Goal: Task Accomplishment & Management: Complete application form

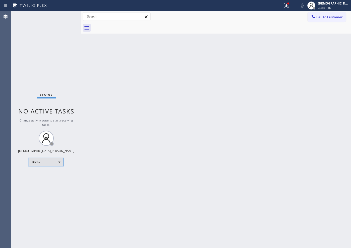
click at [43, 160] on div "Break" at bounding box center [46, 162] width 35 height 8
click at [44, 173] on li "Available" at bounding box center [46, 176] width 34 height 6
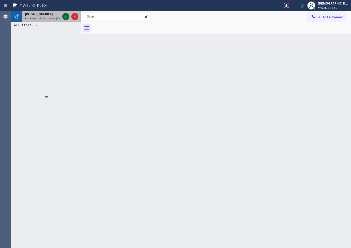
click at [66, 18] on icon at bounding box center [66, 17] width 6 height 6
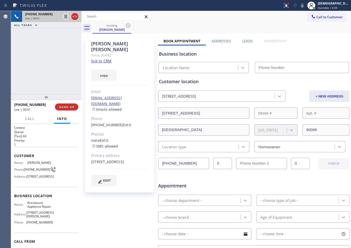
type input "[PHONE_NUMBER]"
click at [108, 58] on link "link to CRM" at bounding box center [101, 60] width 20 height 5
click at [74, 20] on div at bounding box center [70, 16] width 18 height 11
click at [74, 17] on icon at bounding box center [75, 17] width 6 height 6
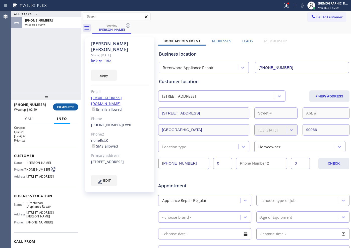
click at [66, 109] on button "COMPLETE" at bounding box center [65, 107] width 25 height 7
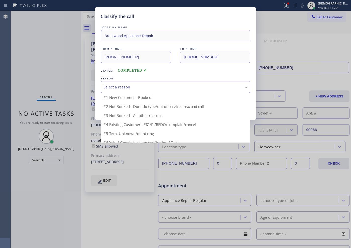
click at [117, 89] on div "Select a reason" at bounding box center [175, 87] width 144 height 6
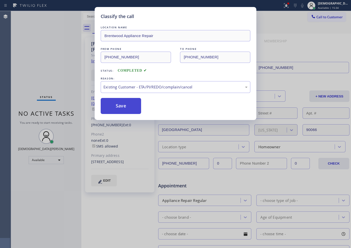
click at [116, 109] on button "Save" at bounding box center [121, 106] width 40 height 16
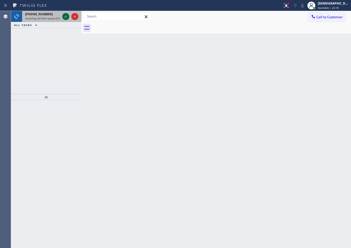
click at [66, 18] on icon at bounding box center [66, 17] width 6 height 6
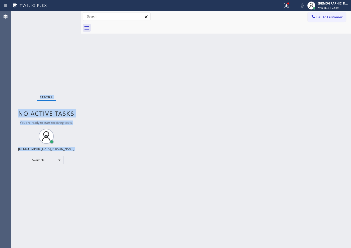
click at [66, 18] on div "Status No active tasks You are ready to start receiving tasks. Christian Cinco …" at bounding box center [46, 129] width 70 height 237
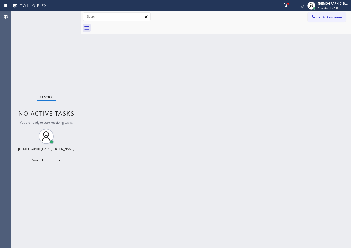
click at [66, 17] on div "Status No active tasks You are ready to start receiving tasks. Christian Cinco …" at bounding box center [46, 129] width 70 height 237
click at [66, 16] on div "Status No active tasks You are ready to start receiving tasks. Christian Cinco …" at bounding box center [46, 129] width 70 height 237
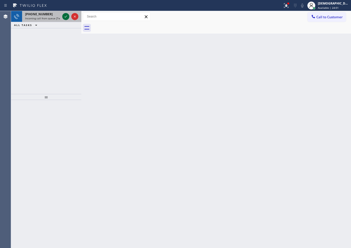
click at [66, 16] on icon at bounding box center [66, 17] width 6 height 6
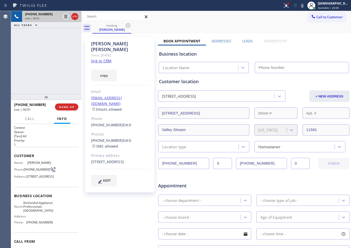
type input "[PHONE_NUMBER]"
click at [107, 58] on link "link to CRM" at bounding box center [101, 60] width 20 height 5
click at [67, 17] on icon at bounding box center [65, 17] width 3 height 4
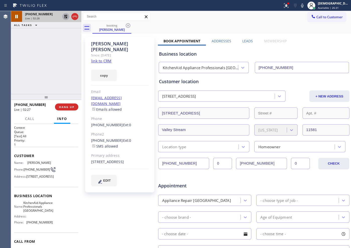
click at [63, 17] on icon at bounding box center [66, 17] width 6 height 6
click at [76, 16] on icon at bounding box center [75, 17] width 6 height 6
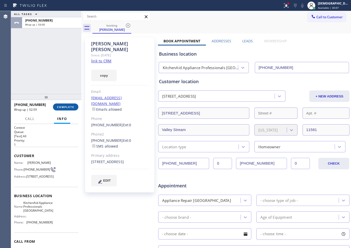
click at [67, 107] on span "COMPLETE" at bounding box center [65, 107] width 17 height 4
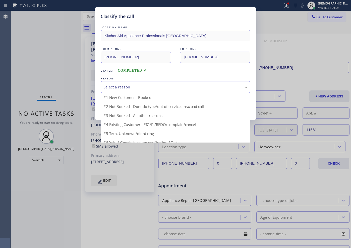
click at [125, 86] on div "Select a reason" at bounding box center [175, 87] width 144 height 6
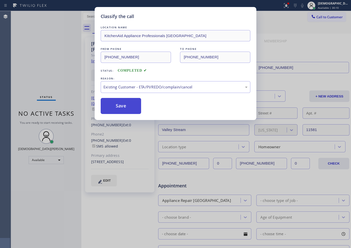
click at [118, 108] on button "Save" at bounding box center [121, 106] width 40 height 16
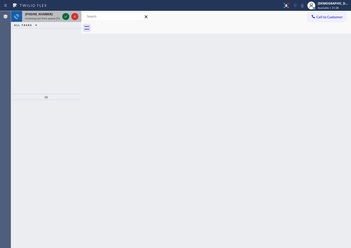
click at [63, 18] on icon at bounding box center [66, 17] width 6 height 6
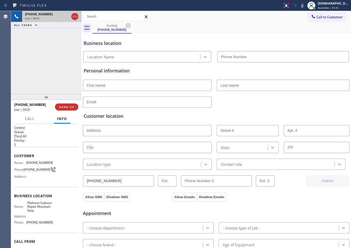
type input "[PHONE_NUMBER]"
click at [76, 18] on icon at bounding box center [75, 17] width 6 height 6
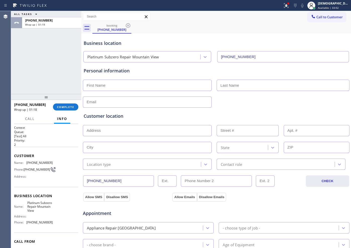
click at [71, 102] on div "[PHONE_NUMBER] Wrap up | 01:18 COMPLETE" at bounding box center [46, 107] width 64 height 13
click at [70, 106] on span "COMPLETE" at bounding box center [65, 107] width 17 height 4
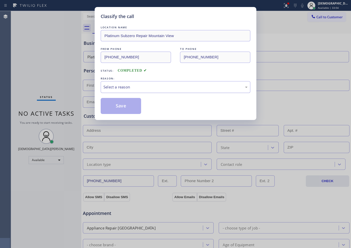
click at [142, 85] on div "Select a reason" at bounding box center [175, 87] width 144 height 6
click at [131, 107] on button "Save" at bounding box center [121, 106] width 40 height 16
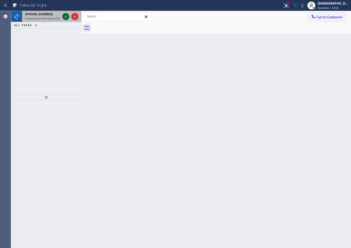
click at [66, 16] on icon at bounding box center [65, 17] width 3 height 2
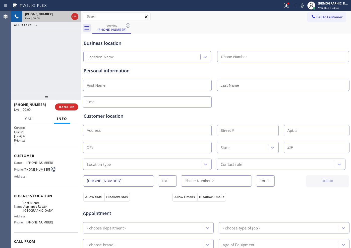
type input "[PHONE_NUMBER]"
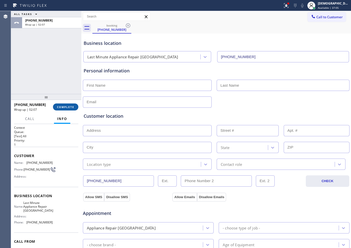
click at [69, 106] on span "COMPLETE" at bounding box center [65, 107] width 17 height 4
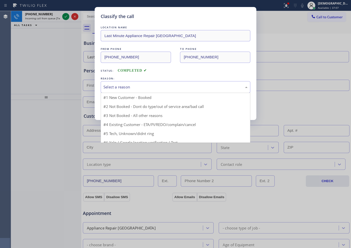
click at [140, 87] on div "Select a reason" at bounding box center [175, 87] width 144 height 6
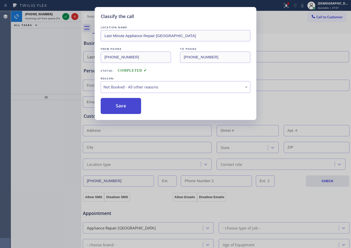
click at [124, 106] on button "Save" at bounding box center [121, 106] width 40 height 16
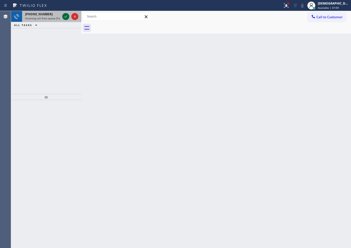
click at [68, 16] on icon at bounding box center [66, 17] width 6 height 6
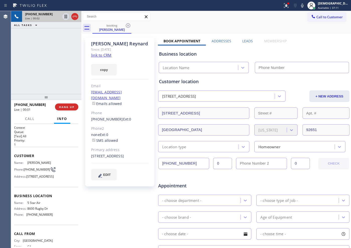
type input "[PHONE_NUMBER]"
click at [109, 55] on link "link to CRM" at bounding box center [101, 55] width 20 height 5
click at [65, 18] on icon at bounding box center [65, 17] width 3 height 4
click at [65, 17] on icon at bounding box center [66, 17] width 6 height 6
click at [77, 17] on icon at bounding box center [75, 17] width 6 height 6
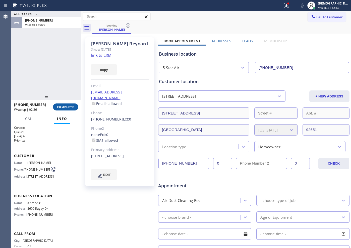
click at [67, 108] on span "COMPLETE" at bounding box center [65, 107] width 17 height 4
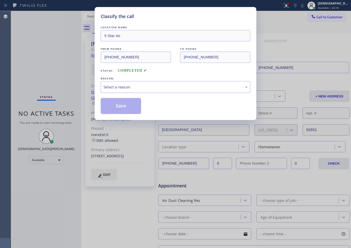
click at [110, 85] on div "Select a reason" at bounding box center [175, 87] width 144 height 6
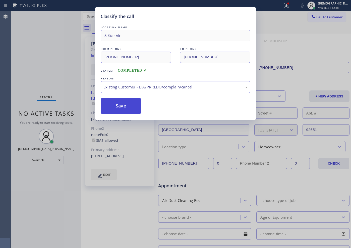
click at [116, 108] on button "Save" at bounding box center [121, 106] width 40 height 16
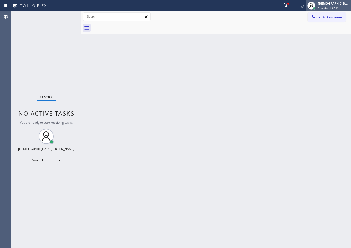
click at [328, 6] on span "Available | 42:19" at bounding box center [328, 8] width 21 height 4
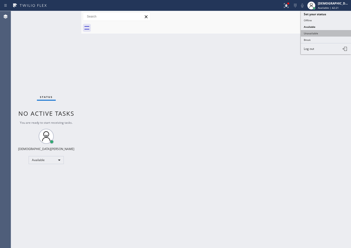
click at [324, 33] on button "Unavailable" at bounding box center [326, 33] width 50 height 7
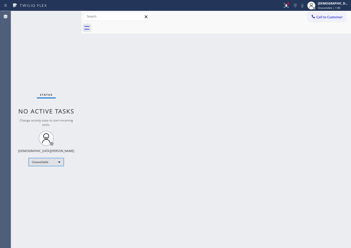
click at [47, 163] on div "Unavailable" at bounding box center [46, 162] width 35 height 8
click at [45, 173] on li "Available" at bounding box center [46, 176] width 34 height 6
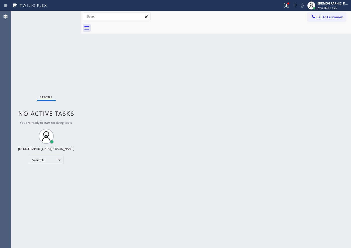
click at [68, 16] on div "Status No active tasks You are ready to start receiving tasks. Christian Cinco …" at bounding box center [46, 129] width 70 height 237
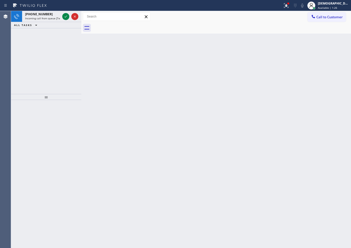
click at [68, 16] on icon at bounding box center [66, 17] width 6 height 6
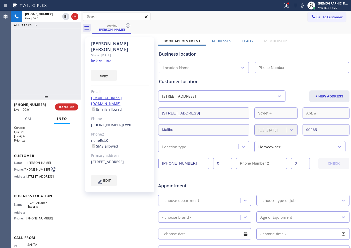
type input "[PHONE_NUMBER]"
click at [105, 58] on link "link to CRM" at bounding box center [101, 60] width 20 height 5
drag, startPoint x: 128, startPoint y: 43, endPoint x: 91, endPoint y: 41, distance: 37.7
click at [91, 41] on div "[PERSON_NAME] Since: [DATE] link to CRM copy Email [EMAIL_ADDRESS][DOMAIN_NAME]…" at bounding box center [119, 114] width 69 height 155
copy div "[PERSON_NAME]"
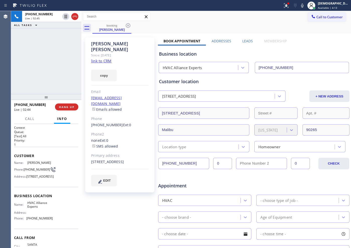
click at [302, 79] on div "Customer location" at bounding box center [254, 81] width 190 height 7
drag, startPoint x: 59, startPoint y: 39, endPoint x: 61, endPoint y: 35, distance: 4.9
click at [59, 39] on div "[PHONE_NUMBER] Live | 04:13 ALL TASKS ALL TASKS ACTIVE TASKS TASKS IN WRAP UP" at bounding box center [46, 52] width 70 height 83
click at [65, 18] on icon at bounding box center [66, 17] width 6 height 6
click at [65, 17] on icon at bounding box center [66, 17] width 4 height 4
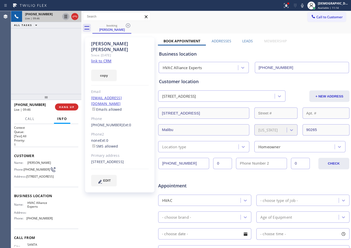
drag, startPoint x: 14, startPoint y: 56, endPoint x: 70, endPoint y: 19, distance: 66.7
click at [15, 55] on div "[PHONE_NUMBER] Live | 09:46 ALL TASKS ALL TASKS ACTIVE TASKS TASKS IN WRAP UP" at bounding box center [46, 52] width 70 height 83
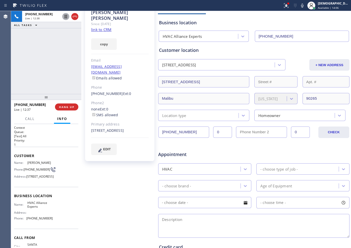
drag, startPoint x: 191, startPoint y: 132, endPoint x: 156, endPoint y: 129, distance: 35.5
click at [156, 129] on div "[PERSON_NAME] Since: [DATE] link to CRM copy Email [EMAIL_ADDRESS][DOMAIN_NAME]…" at bounding box center [216, 166] width 267 height 325
drag, startPoint x: 133, startPoint y: 61, endPoint x: 92, endPoint y: 60, distance: 41.7
click at [92, 64] on div "[EMAIL_ADDRESS][DOMAIN_NAME] Emails allowed" at bounding box center [119, 72] width 57 height 17
copy link "[EMAIL_ADDRESS][DOMAIN_NAME]"
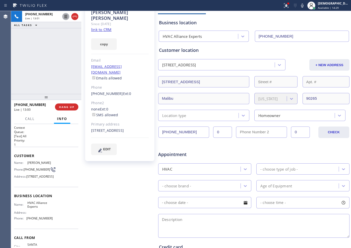
click at [20, 84] on div "[PHONE_NUMBER] Live | 13:01 ALL TASKS ALL TASKS ACTIVE TASKS TASKS IN WRAP UP" at bounding box center [46, 52] width 70 height 83
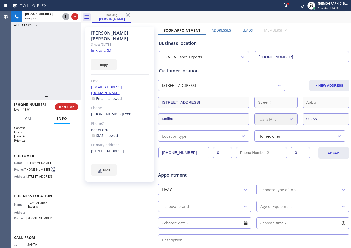
scroll to position [0, 0]
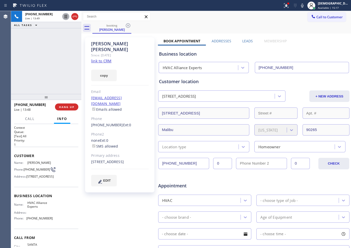
drag, startPoint x: 19, startPoint y: 73, endPoint x: 31, endPoint y: 63, distance: 15.0
click at [20, 72] on div "[PHONE_NUMBER] Live | 13:49 ALL TASKS ALL TASKS ACTIVE TASKS TASKS IN WRAP UP" at bounding box center [46, 52] width 70 height 83
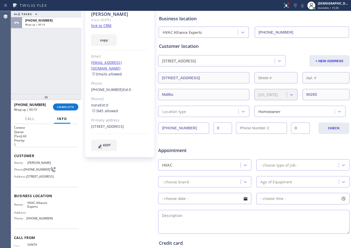
scroll to position [63, 0]
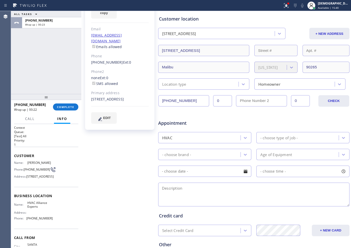
click at [207, 87] on div "Location type" at bounding box center [199, 84] width 79 height 9
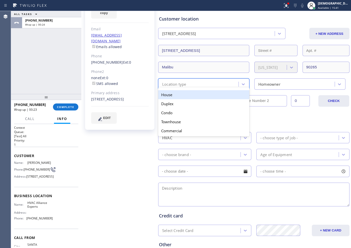
click at [204, 95] on div "House" at bounding box center [203, 94] width 91 height 9
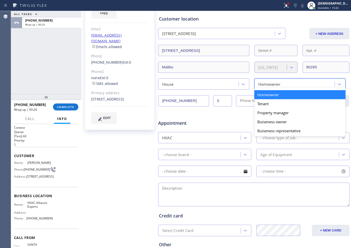
click at [260, 84] on div "Homeowner" at bounding box center [269, 84] width 22 height 6
click at [258, 94] on div "Homeowner" at bounding box center [299, 94] width 91 height 9
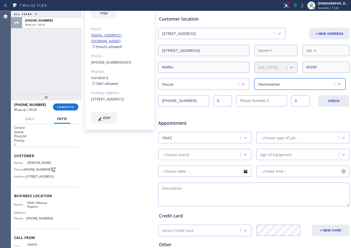
click at [274, 140] on div "- choose type of job -" at bounding box center [278, 138] width 37 height 6
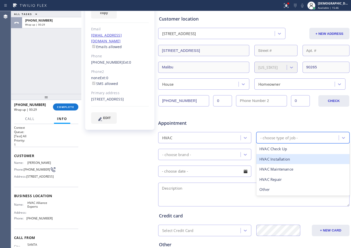
click at [286, 161] on div "HVAC Installation" at bounding box center [302, 159] width 93 height 10
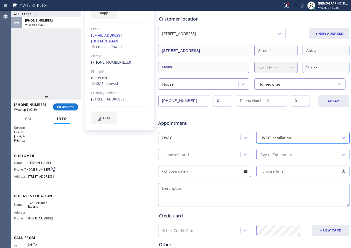
click at [226, 159] on div "- choose brand -" at bounding box center [204, 154] width 93 height 11
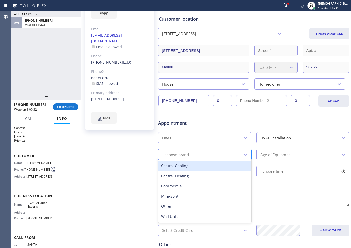
click at [222, 169] on div "Central Cooling" at bounding box center [204, 166] width 93 height 10
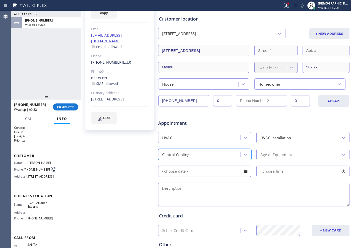
click at [267, 156] on div "Age of Equipment" at bounding box center [276, 155] width 32 height 6
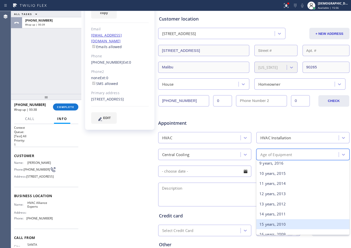
scroll to position [157, 0]
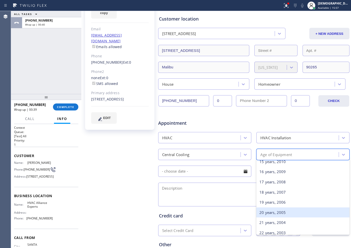
click at [270, 214] on div "20 years, 2005" at bounding box center [302, 213] width 93 height 10
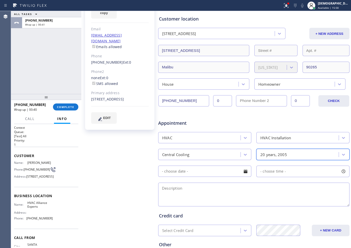
click at [192, 184] on textarea at bounding box center [253, 195] width 191 height 24
click at [19, 67] on div "ALL TASKS ALL TASKS ACTIVE TASKS TASKS IN WRAP UP [PHONE_NUMBER] Wrap up | 00:52" at bounding box center [46, 52] width 70 height 83
click at [192, 188] on textarea at bounding box center [253, 195] width 191 height 24
paste textarea "central Air / condenser outside accessible / 20 years cx wants estimate for a n…"
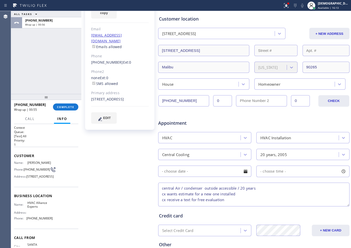
click at [266, 188] on textarea "central Air / condenser outside accessible / 20 years cx wants estimate for a n…" at bounding box center [253, 195] width 191 height 24
click at [161, 193] on textarea "central Air / condenser outside accessible / 20 years / cx wants estimate for a…" at bounding box center [253, 195] width 191 height 24
click at [161, 197] on textarea "central Air / condenser outside accessible / 20 years / cx wants estimate for a…" at bounding box center [253, 195] width 191 height 24
click at [162, 187] on textarea "central Air / condenser outside accessible / 20 years / cx wants estimate for a…" at bounding box center [253, 195] width 191 height 24
click at [255, 194] on textarea "12-4 / No SCF /central Air / condenser outside accessible / 20 years / cx wants…" at bounding box center [253, 195] width 191 height 24
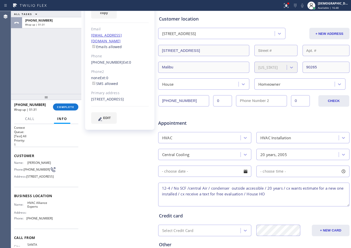
click at [288, 197] on textarea "12-4 / No SCF /central Air / condenser outside accessible / 20 years / cx wants…" at bounding box center [253, 195] width 191 height 24
paste textarea "[STREET_ADDRESS]"
click at [274, 193] on textarea "12-4 / No SCF /central Air / condenser outside accessible / 20 years / cx wants…" at bounding box center [253, 195] width 191 height 24
drag, startPoint x: 46, startPoint y: 191, endPoint x: 27, endPoint y: 185, distance: 19.8
click at [27, 179] on span "[STREET_ADDRESS]" at bounding box center [39, 177] width 27 height 4
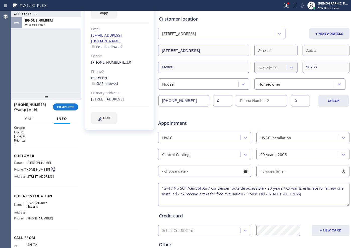
click at [48, 163] on span "[PERSON_NAME]" at bounding box center [39, 163] width 25 height 4
drag, startPoint x: 39, startPoint y: 221, endPoint x: 27, endPoint y: 217, distance: 12.7
click at [27, 209] on span "HVAC Alliance Experts" at bounding box center [39, 205] width 25 height 8
copy span "HVAC Alliance Experts"
click at [204, 200] on textarea "12-4 / No SCF /central Air / condenser outside accessible / 20 years / cx wants…" at bounding box center [253, 195] width 191 height 24
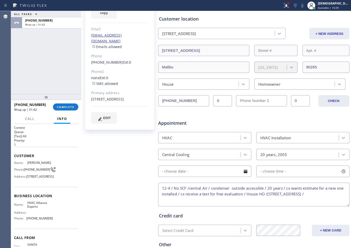
paste textarea "HVAC Alliance Experts"
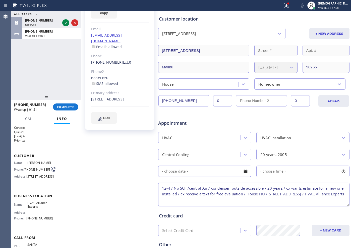
click at [247, 200] on textarea "12-4 / No SCF /central Air / condenser outside accessible / 20 years / cx wants…" at bounding box center [253, 195] width 191 height 24
paste textarea "Please call customer 30 minutes prior to arrival"
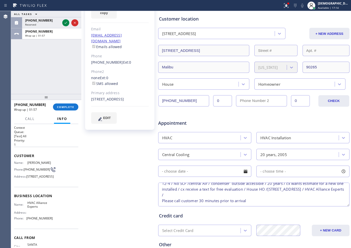
type textarea "12-4 / No SCF /central Air / condenser outside accessible / 20 years / cx wants…"
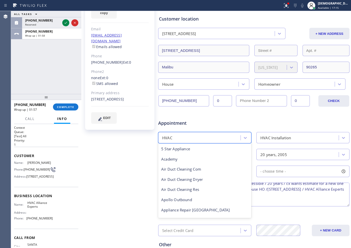
click at [200, 136] on div "HVAC" at bounding box center [200, 137] width 81 height 9
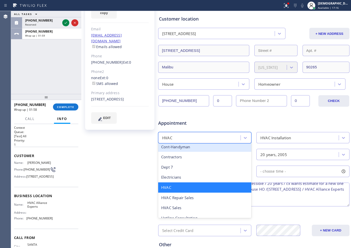
scroll to position [93, 0]
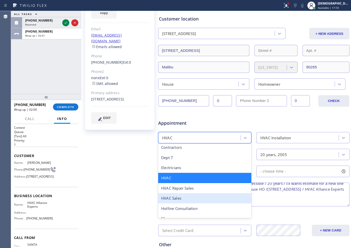
click at [196, 194] on div "HVAC Sales" at bounding box center [204, 198] width 93 height 10
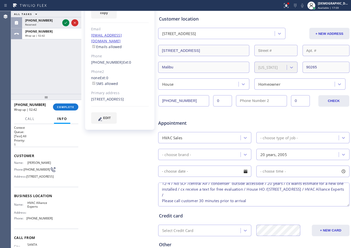
click at [20, 79] on div "ALL TASKS ALL TASKS ACTIVE TASKS TASKS IN WRAP UP [PHONE_NUMBER] Reserved [PHON…" at bounding box center [46, 52] width 70 height 83
click at [268, 139] on div "- choose type of job -" at bounding box center [278, 138] width 37 height 6
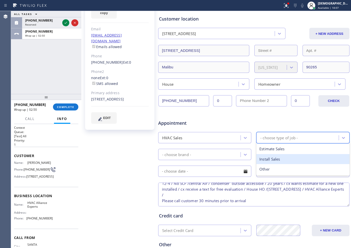
click at [274, 159] on div "Install Sales" at bounding box center [302, 159] width 93 height 10
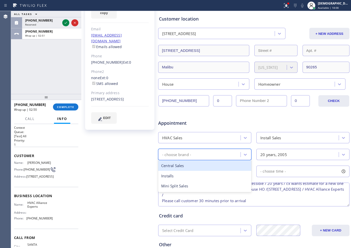
click at [221, 154] on div "- choose brand -" at bounding box center [200, 154] width 81 height 9
click at [213, 168] on div "Central Sales" at bounding box center [204, 166] width 93 height 10
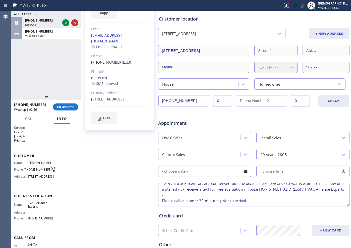
click at [223, 173] on input "text" at bounding box center [204, 171] width 93 height 11
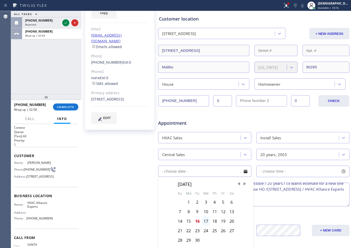
click at [206, 221] on div "17" at bounding box center [205, 222] width 9 height 10
type input "[DATE]"
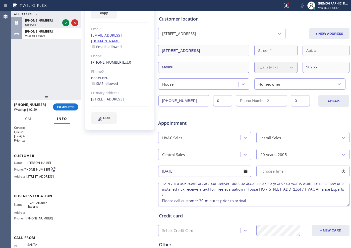
click at [264, 173] on span "- choose time -" at bounding box center [273, 171] width 26 height 5
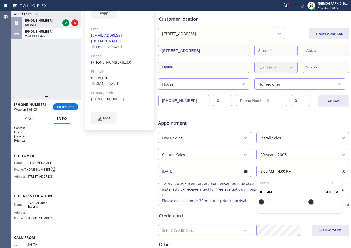
drag, startPoint x: 258, startPoint y: 202, endPoint x: 308, endPoint y: 203, distance: 50.2
click at [308, 203] on div at bounding box center [311, 202] width 6 height 11
drag, startPoint x: 259, startPoint y: 204, endPoint x: 282, endPoint y: 205, distance: 22.9
click at [283, 205] on div at bounding box center [286, 202] width 6 height 11
click at [122, 172] on div "[PERSON_NAME] Since: [DATE] link to CRM copy Email [EMAIL_ADDRESS][DOMAIN_NAME]…" at bounding box center [120, 134] width 75 height 325
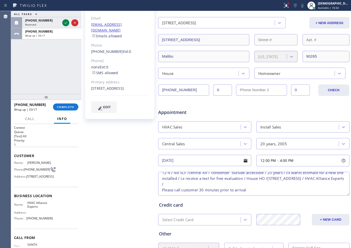
scroll to position [113, 0]
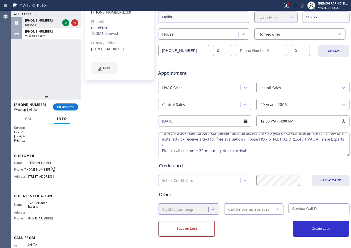
click at [252, 210] on div "Call before tech arrives" at bounding box center [248, 209] width 41 height 6
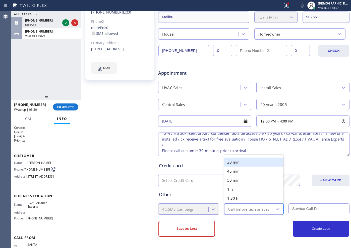
type input "30"
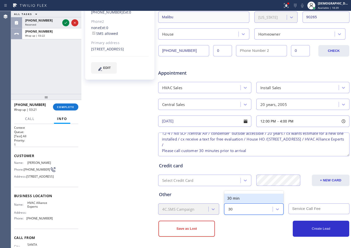
click at [253, 198] on div "30 min" at bounding box center [253, 198] width 59 height 9
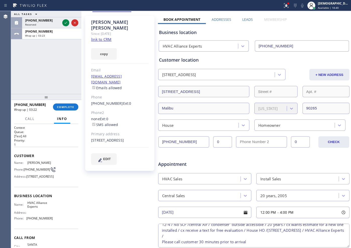
scroll to position [19, 0]
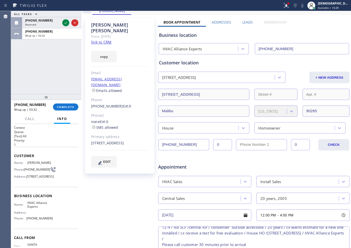
click at [144, 193] on div "[PERSON_NAME] Since: [DATE] link to CRM copy Email [EMAIL_ADDRESS][DOMAIN_NAME]…" at bounding box center [120, 178] width 75 height 325
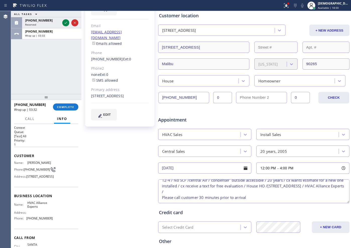
scroll to position [113, 0]
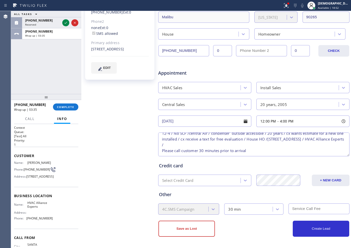
click at [308, 209] on input "text" at bounding box center [318, 209] width 61 height 11
type input "0"
click at [324, 229] on button "Create Lead" at bounding box center [321, 229] width 56 height 16
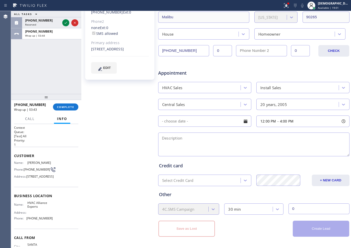
scroll to position [0, 0]
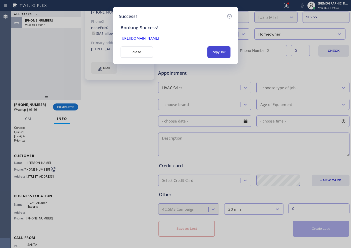
drag, startPoint x: 216, startPoint y: 50, endPoint x: 212, endPoint y: 47, distance: 4.6
click at [217, 50] on button "copy link" at bounding box center [218, 52] width 23 height 12
click at [159, 39] on link "[URL][DOMAIN_NAME]" at bounding box center [139, 38] width 39 height 5
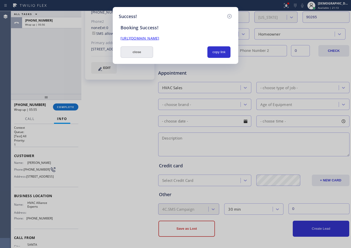
click at [140, 50] on button "close" at bounding box center [136, 52] width 33 height 12
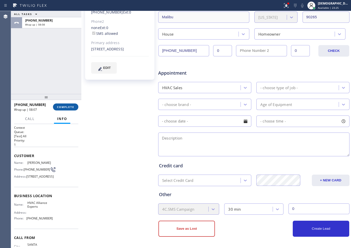
click at [72, 104] on button "COMPLETE" at bounding box center [65, 107] width 25 height 7
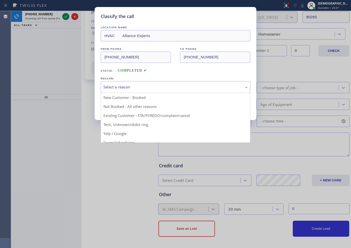
click at [158, 86] on div "Select a reason" at bounding box center [175, 87] width 144 height 6
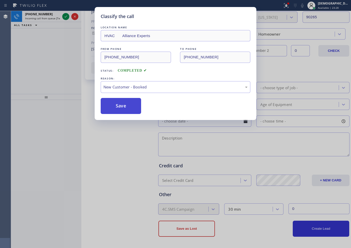
drag, startPoint x: 129, startPoint y: 104, endPoint x: 126, endPoint y: 99, distance: 5.9
click at [129, 105] on button "Save" at bounding box center [121, 106] width 40 height 16
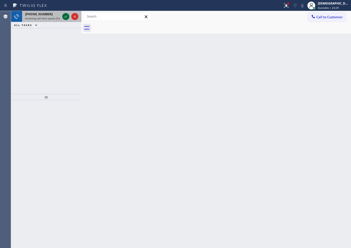
click at [66, 17] on icon at bounding box center [66, 17] width 6 height 6
click at [63, 18] on icon at bounding box center [66, 17] width 6 height 6
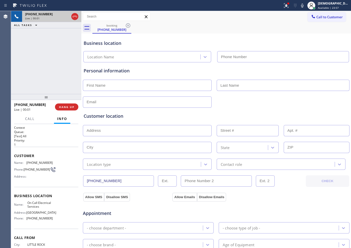
type input "[PHONE_NUMBER]"
click at [75, 17] on icon at bounding box center [75, 17] width 6 height 6
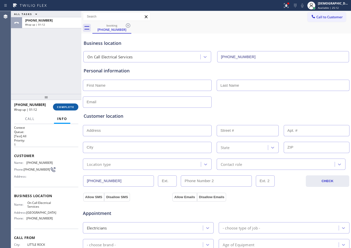
drag, startPoint x: 59, startPoint y: 107, endPoint x: 66, endPoint y: 106, distance: 6.6
click at [59, 107] on span "COMPLETE" at bounding box center [65, 107] width 17 height 4
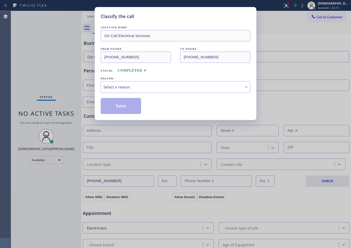
click at [116, 86] on div "Select a reason" at bounding box center [175, 87] width 144 height 6
click at [111, 105] on button "Save" at bounding box center [121, 106] width 40 height 16
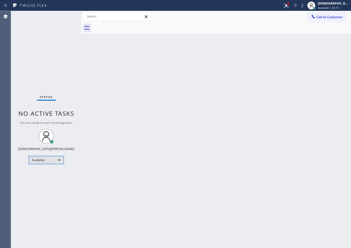
click at [45, 162] on div "Available" at bounding box center [46, 160] width 35 height 8
click at [42, 184] on li "Break" at bounding box center [46, 186] width 34 height 6
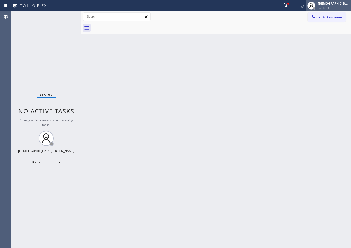
click at [335, 2] on div "[DEMOGRAPHIC_DATA][PERSON_NAME]" at bounding box center [334, 3] width 32 height 4
drag, startPoint x: 21, startPoint y: 35, endPoint x: 26, endPoint y: 35, distance: 5.0
click at [21, 35] on div "Status No active tasks Change activity state to start receiving tasks. Christia…" at bounding box center [46, 129] width 70 height 237
click at [65, 74] on div "Status No active tasks Change activity state to start receiving tasks. Christia…" at bounding box center [46, 129] width 70 height 237
click at [37, 36] on div "Status No active tasks Change activity state to start receiving tasks. Christia…" at bounding box center [46, 129] width 70 height 237
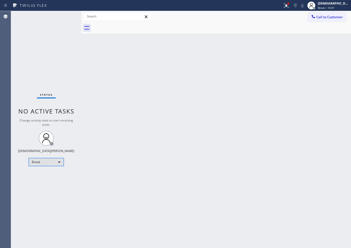
click at [43, 162] on div "Break" at bounding box center [46, 162] width 35 height 8
click at [42, 174] on li "Available" at bounding box center [46, 176] width 34 height 6
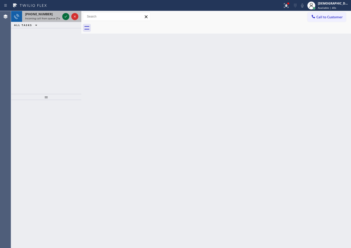
click at [64, 16] on icon at bounding box center [66, 17] width 6 height 6
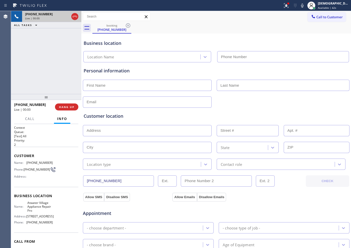
type input "[PHONE_NUMBER]"
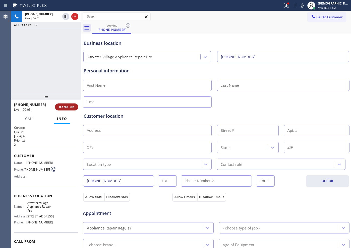
click at [66, 108] on span "HANG UP" at bounding box center [66, 107] width 15 height 4
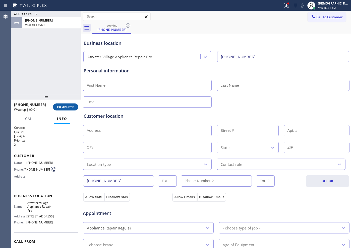
click at [69, 107] on span "COMPLETE" at bounding box center [65, 107] width 17 height 4
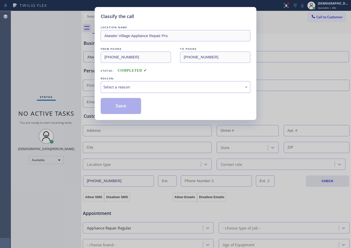
click at [148, 90] on div "Select a reason" at bounding box center [175, 87] width 144 height 6
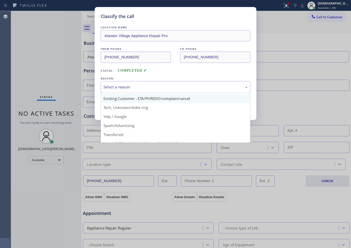
scroll to position [31, 0]
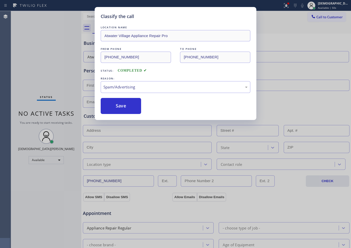
click at [132, 107] on button "Save" at bounding box center [121, 106] width 40 height 16
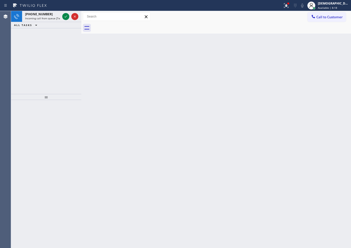
click at [71, 65] on div "[PHONE_NUMBER] Incoming call from queue [Test] All ALL TASKS ALL TASKS ACTIVE T…" at bounding box center [46, 52] width 70 height 83
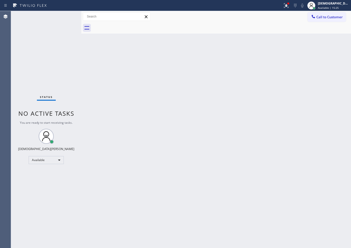
click at [52, 182] on div "Status No active tasks You are ready to start receiving tasks. Christian Cinco …" at bounding box center [46, 129] width 70 height 237
click at [57, 82] on div "Status No active tasks You are ready to start receiving tasks. Christian Cinco …" at bounding box center [46, 129] width 70 height 237
click at [67, 73] on div "Status No active tasks You are ready to start receiving tasks. Christian Cinco …" at bounding box center [46, 129] width 70 height 237
click at [20, 75] on div "Status No active tasks You are ready to start receiving tasks. Christian Cinco …" at bounding box center [46, 129] width 70 height 237
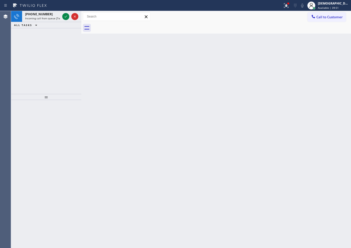
click at [24, 70] on div "[PHONE_NUMBER] Incoming call from queue [Test] All ALL TASKS ALL TASKS ACTIVE T…" at bounding box center [46, 52] width 70 height 83
click at [64, 16] on icon at bounding box center [66, 17] width 6 height 6
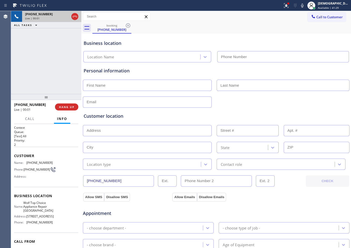
type input "[PHONE_NUMBER]"
click at [75, 17] on icon at bounding box center [75, 17] width 6 height 6
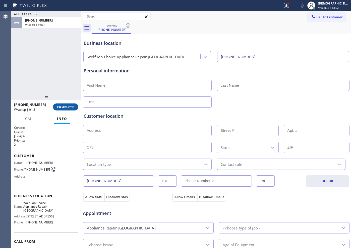
click at [65, 106] on span "COMPLETE" at bounding box center [65, 107] width 17 height 4
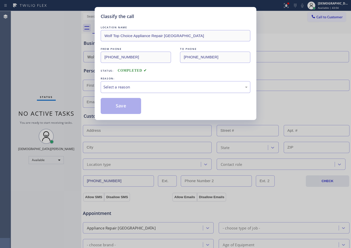
click at [133, 91] on div "Select a reason" at bounding box center [176, 87] width 150 height 12
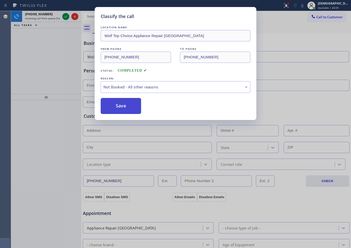
click at [122, 103] on button "Save" at bounding box center [121, 106] width 40 height 16
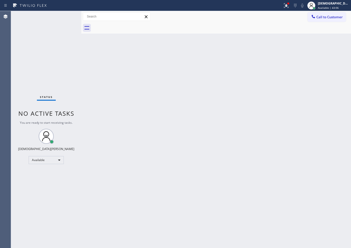
click at [67, 18] on div "Classify the call LOCATION NAME [PERSON_NAME] HVAC Repair FROM PHONE [PHONE_NUM…" at bounding box center [181, 129] width 340 height 237
click at [67, 18] on div "Status No active tasks You are ready to start receiving tasks. Christian Cinco …" at bounding box center [46, 129] width 70 height 237
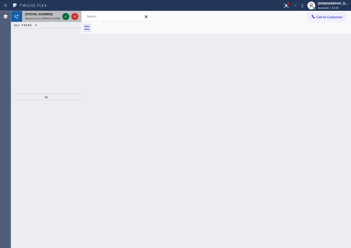
click at [67, 18] on icon at bounding box center [66, 17] width 6 height 6
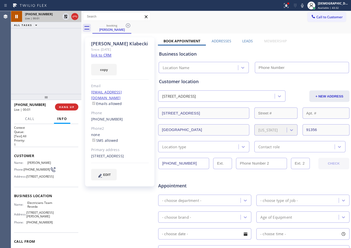
type input "[PHONE_NUMBER]"
click at [103, 55] on link "link to CRM" at bounding box center [101, 55] width 20 height 5
click at [66, 17] on icon at bounding box center [66, 17] width 6 height 6
click at [64, 17] on icon at bounding box center [66, 17] width 4 height 4
click at [74, 14] on icon at bounding box center [75, 17] width 6 height 6
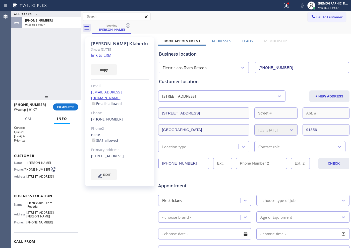
click at [27, 80] on div "ALL TASKS ALL TASKS ACTIVE TASKS TASKS IN WRAP UP [PHONE_NUMBER] Wrap up | 01:07" at bounding box center [46, 52] width 70 height 83
click at [70, 111] on div "[PHONE_NUMBER] Wrap up | 02:35 COMPLETE" at bounding box center [46, 107] width 64 height 13
click at [67, 107] on span "COMPLETE" at bounding box center [65, 107] width 17 height 4
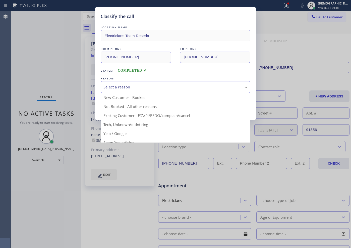
click at [158, 90] on div "Select a reason" at bounding box center [175, 87] width 144 height 6
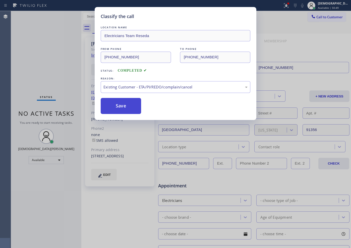
click at [135, 110] on button "Save" at bounding box center [121, 106] width 40 height 16
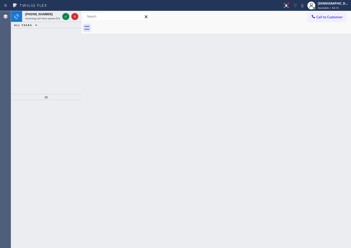
drag, startPoint x: 6, startPoint y: 54, endPoint x: 22, endPoint y: 50, distance: 16.6
click at [6, 54] on div "Agent Desktop" at bounding box center [5, 129] width 11 height 237
click at [66, 17] on icon at bounding box center [66, 17] width 6 height 6
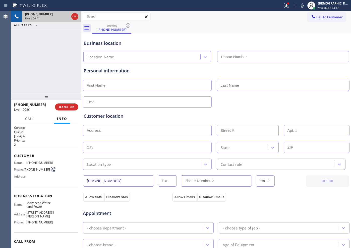
type input "[PHONE_NUMBER]"
click at [74, 17] on icon at bounding box center [75, 17] width 5 height 2
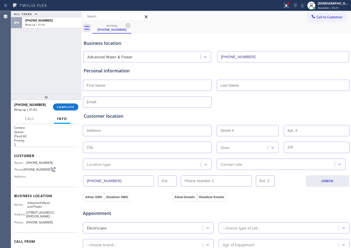
click at [13, 70] on div "ALL TASKS ALL TASKS ACTIVE TASKS TASKS IN WRAP UP [PHONE_NUMBER] Wrap up | 01:02" at bounding box center [46, 52] width 70 height 83
click at [59, 106] on span "COMPLETE" at bounding box center [65, 107] width 17 height 4
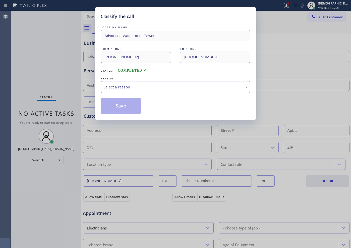
click at [137, 83] on div "Select a reason" at bounding box center [176, 87] width 150 height 12
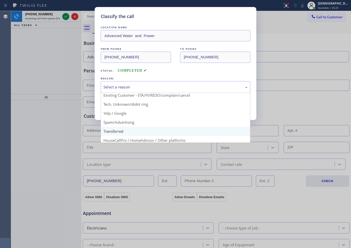
scroll to position [31, 0]
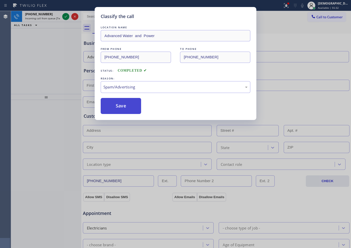
click at [119, 106] on button "Save" at bounding box center [121, 106] width 40 height 16
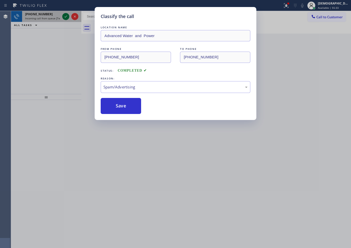
click at [65, 14] on icon at bounding box center [66, 17] width 6 height 6
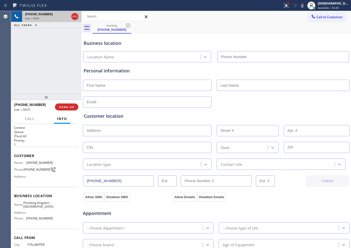
type input "[PHONE_NUMBER]"
click at [66, 17] on icon at bounding box center [66, 17] width 6 height 6
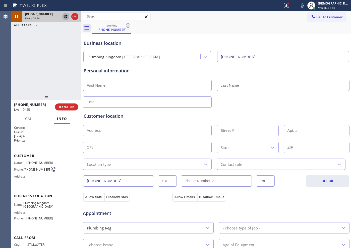
drag, startPoint x: 26, startPoint y: 69, endPoint x: 38, endPoint y: 50, distance: 22.1
click at [26, 69] on div "[PHONE_NUMBER] Live | 04:56 ALL TASKS ALL TASKS ACTIVE TASKS TASKS IN WRAP UP" at bounding box center [46, 52] width 70 height 83
click at [65, 14] on icon at bounding box center [66, 17] width 6 height 6
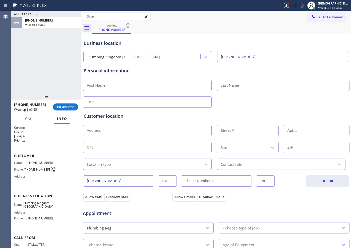
drag, startPoint x: 0, startPoint y: 67, endPoint x: 6, endPoint y: 66, distance: 5.4
click at [0, 67] on div "Agent Desktop" at bounding box center [5, 129] width 11 height 237
click at [10, 63] on div "Agent Desktop" at bounding box center [5, 129] width 11 height 237
click at [24, 56] on div "ALL TASKS ALL TASKS ACTIVE TASKS TASKS IN WRAP UP [PHONE_NUMBER] Wrap up | 05:50" at bounding box center [46, 52] width 70 height 83
click at [17, 68] on div "ALL TASKS ALL TASKS ACTIVE TASKS TASKS IN WRAP UP [PHONE_NUMBER] Wrap up | 06:23" at bounding box center [46, 52] width 70 height 83
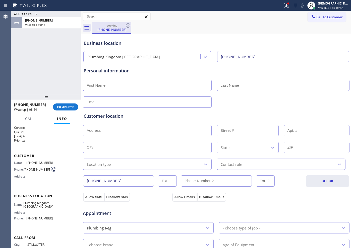
drag, startPoint x: 21, startPoint y: 77, endPoint x: 103, endPoint y: 29, distance: 94.4
click at [21, 76] on div "ALL TASKS ALL TASKS ACTIVE TASKS TASKS IN WRAP UP [PHONE_NUMBER] Wrap up | 08:44" at bounding box center [46, 52] width 70 height 83
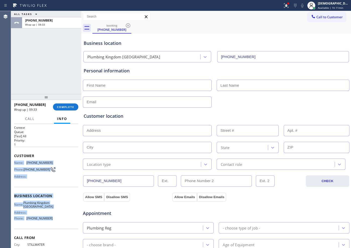
drag, startPoint x: 43, startPoint y: 201, endPoint x: 13, endPoint y: 163, distance: 48.1
click at [13, 163] on div "Context Queue: [Test] All Priority: 1 Customer Name: [PHONE_NUMBER] Phone: [PHO…" at bounding box center [46, 186] width 70 height 124
copy div "Name: [PHONE_NUMBER] Phone: [PHONE_NUMBER] Address: Business location Name: [GE…"
click at [311, 17] on icon at bounding box center [313, 16] width 5 height 5
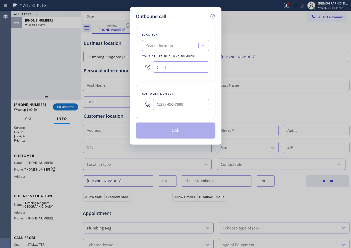
click at [189, 69] on input "(___) ___-____" at bounding box center [181, 66] width 56 height 11
paste input "310) 388-4002"
type input "[PHONE_NUMBER]"
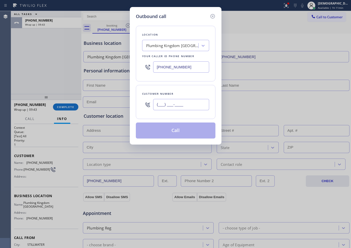
click at [176, 109] on input "(___) ___-____" at bounding box center [181, 104] width 56 height 11
paste input "405) 880-2717"
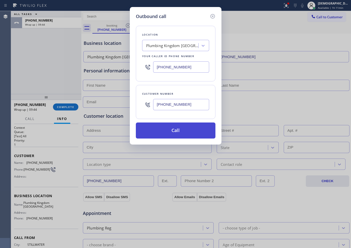
type input "[PHONE_NUMBER]"
click at [179, 130] on button "Call" at bounding box center [176, 131] width 80 height 16
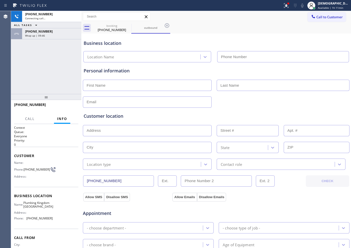
type input "[PHONE_NUMBER]"
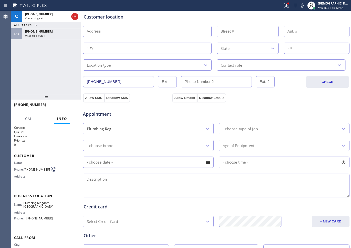
scroll to position [15, 0]
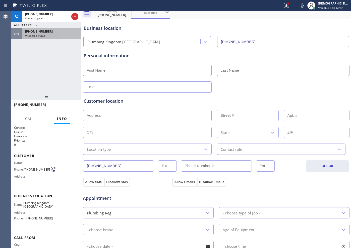
click at [46, 37] on div "Wrap up | 09:52" at bounding box center [51, 36] width 53 height 4
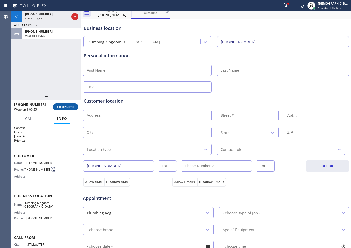
click at [65, 109] on button "COMPLETE" at bounding box center [65, 107] width 25 height 7
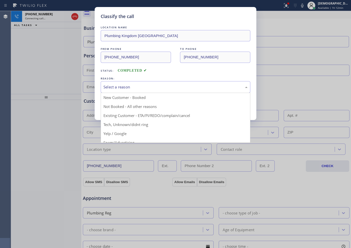
click at [117, 88] on div "Select a reason" at bounding box center [175, 87] width 144 height 6
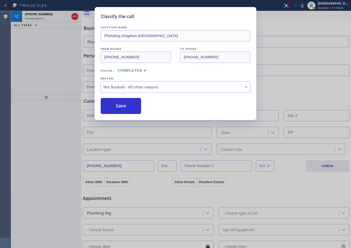
click at [117, 106] on button "Save" at bounding box center [121, 106] width 40 height 16
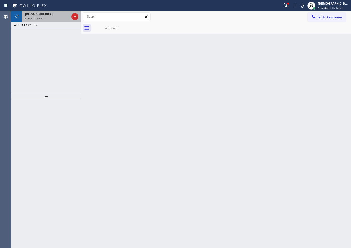
click at [62, 17] on div "Connecting call…" at bounding box center [47, 19] width 44 height 4
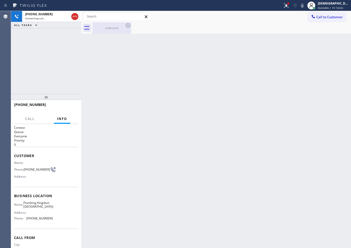
click at [103, 30] on div "outbound" at bounding box center [112, 27] width 38 height 11
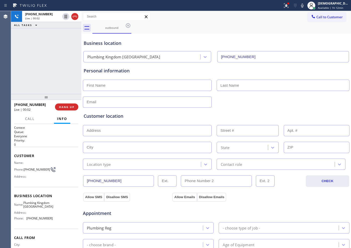
click at [22, 51] on div "[PHONE_NUMBER] Live | 00:02 ALL TASKS ALL TASKS ACTIVE TASKS TASKS IN WRAP UP" at bounding box center [46, 52] width 70 height 83
click at [76, 17] on icon at bounding box center [75, 17] width 6 height 6
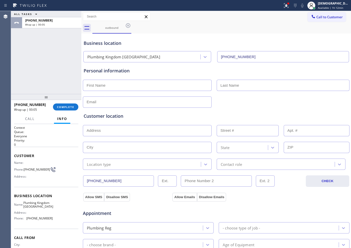
click at [126, 85] on input "text" at bounding box center [147, 85] width 129 height 11
type input "[PERSON_NAME]"
click at [224, 87] on input "text" at bounding box center [283, 85] width 133 height 11
type input "Son"
click at [175, 105] on input "text" at bounding box center [147, 102] width 129 height 11
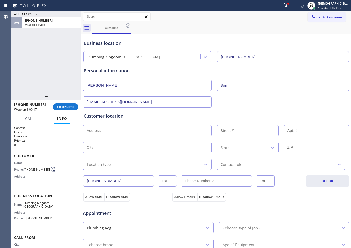
type input "[EMAIL_ADDRESS][DOMAIN_NAME]"
click at [162, 138] on div "Customer location >> ADD NEW ADDRESS << + NEW ADDRESS State Location type Conta…" at bounding box center [216, 141] width 265 height 57
click at [161, 129] on input "text" at bounding box center [147, 130] width 129 height 11
paste input "[STREET_ADDRESS]"
click at [10, 76] on div "Agent Desktop" at bounding box center [5, 129] width 11 height 237
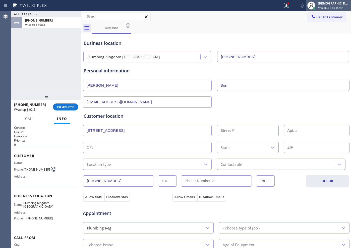
click at [328, 6] on span "Available | 1h 15min" at bounding box center [330, 8] width 25 height 4
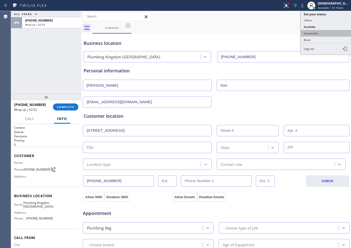
click at [323, 31] on button "Unavailable" at bounding box center [326, 33] width 50 height 7
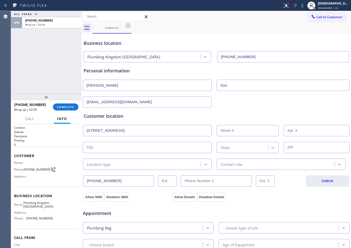
click at [189, 132] on input "[STREET_ADDRESS]" at bounding box center [147, 130] width 129 height 11
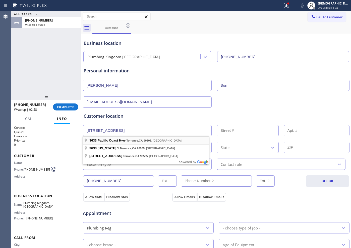
type input "[STREET_ADDRESS]"
type input "3633"
type input "Torrance"
type input "90505"
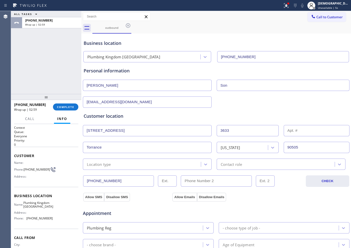
click at [148, 168] on div "Location type" at bounding box center [147, 164] width 129 height 11
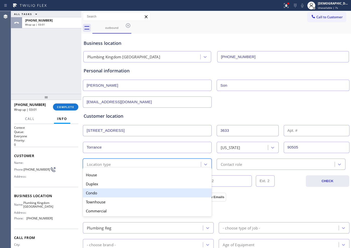
drag, startPoint x: 142, startPoint y: 176, endPoint x: 128, endPoint y: 195, distance: 23.5
click at [128, 195] on div "House Duplex [GEOGRAPHIC_DATA] Commercial" at bounding box center [147, 193] width 129 height 47
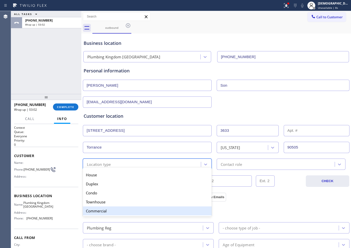
click at [123, 210] on div "Commercial" at bounding box center [147, 211] width 129 height 9
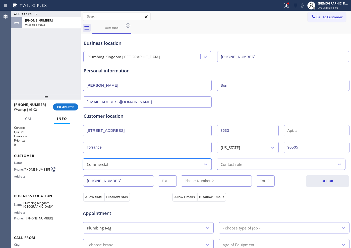
click at [225, 166] on div "Contact role" at bounding box center [231, 165] width 21 height 6
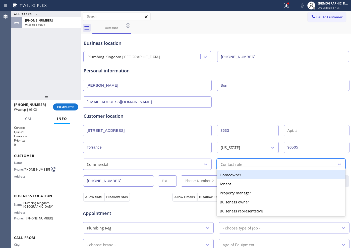
click at [226, 175] on div "Homeowner" at bounding box center [281, 175] width 129 height 9
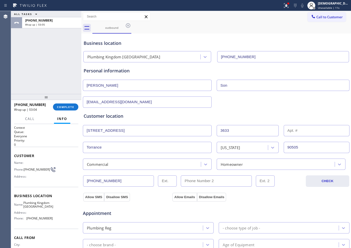
drag, startPoint x: 93, startPoint y: 195, endPoint x: 162, endPoint y: 208, distance: 71.0
click at [94, 195] on button "Allow SMS" at bounding box center [93, 197] width 21 height 9
click at [176, 196] on button "Allow Emails" at bounding box center [184, 197] width 25 height 9
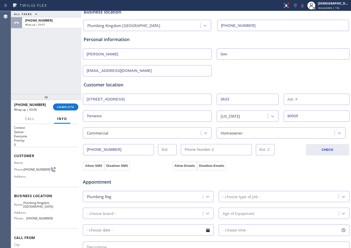
drag, startPoint x: 232, startPoint y: 196, endPoint x: 236, endPoint y: 196, distance: 3.3
click at [233, 196] on div "- choose type of job -" at bounding box center [241, 197] width 37 height 6
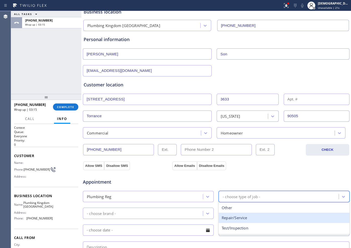
drag, startPoint x: 265, startPoint y: 217, endPoint x: 242, endPoint y: 216, distance: 22.8
click at [264, 217] on div "Repair/Service" at bounding box center [284, 218] width 131 height 10
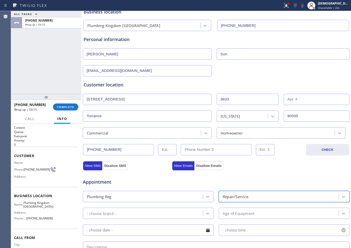
click at [163, 216] on div "- choose brand -" at bounding box center [143, 213] width 118 height 9
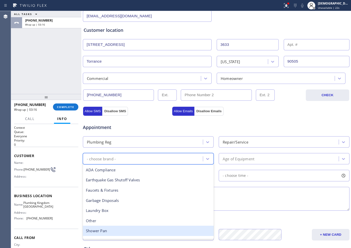
scroll to position [125, 0]
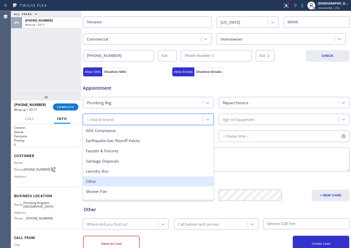
click at [144, 181] on div "Other" at bounding box center [148, 182] width 131 height 10
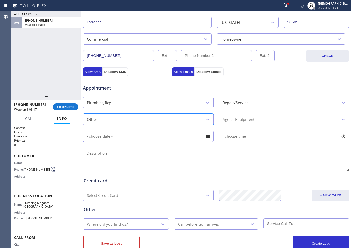
click at [232, 118] on div "Age of Equipment" at bounding box center [239, 120] width 32 height 6
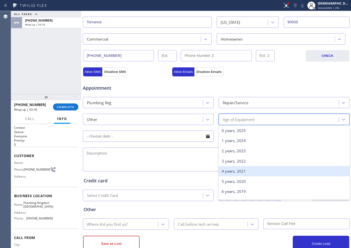
drag, startPoint x: 239, startPoint y: 170, endPoint x: 236, endPoint y: 171, distance: 3.1
click at [238, 171] on div "4 years, 2021" at bounding box center [284, 171] width 131 height 10
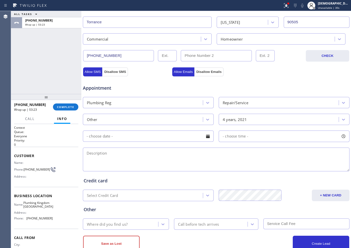
click at [201, 151] on textarea at bounding box center [216, 160] width 266 height 24
paste textarea "cx wants to cape off the drain pipe of the sink"
click at [233, 151] on textarea "cx wants to cape off the drain pipe of the sink / Commercial HO" at bounding box center [216, 160] width 266 height 24
paste textarea "[STREET_ADDRESS]"
click at [21, 78] on div "ALL TASKS ALL TASKS ACTIVE TASKS TASKS IN WRAP UP [PHONE_NUMBER] Wrap up | 05:23" at bounding box center [46, 52] width 70 height 83
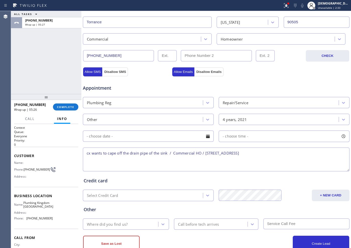
click at [42, 209] on span "Plumbing Kingdom [GEOGRAPHIC_DATA]" at bounding box center [38, 205] width 30 height 8
drag, startPoint x: 41, startPoint y: 214, endPoint x: 26, endPoint y: 204, distance: 17.8
click at [26, 204] on div "Name: Plumbing Kingdom Torrance" at bounding box center [33, 205] width 39 height 8
copy span "Plumbing Kingdom [GEOGRAPHIC_DATA]"
click at [294, 158] on textarea "cx wants to cape off the drain pipe of the sink / Commercial HO / [STREET_ADDRE…" at bounding box center [216, 160] width 266 height 24
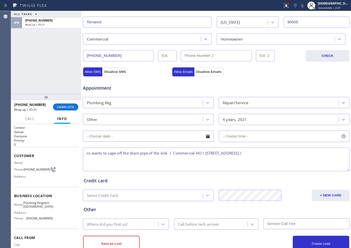
paste textarea "Plumbing Kingdom [GEOGRAPHIC_DATA]"
click at [114, 158] on textarea "cx wants to cape off the drain pipe of the sink / Commercial HO / [STREET_ADDRE…" at bounding box center [216, 160] width 266 height 24
click at [175, 159] on textarea "cx wants to cape off the drain pipe of the sink / Commercial HO / [STREET_ADDRE…" at bounding box center [216, 160] width 266 height 24
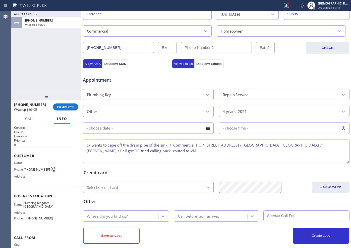
scroll to position [140, 0]
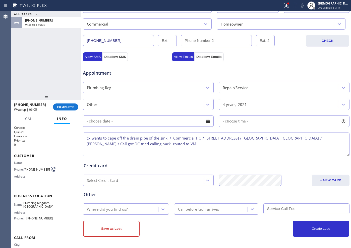
type textarea "cx wants to cape off the drain pipe of the sink / Commercial HO / [STREET_ADDRE…"
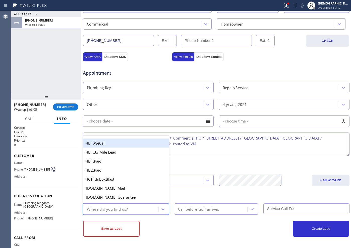
click at [148, 209] on div "Where did you find us?" at bounding box center [121, 209] width 74 height 9
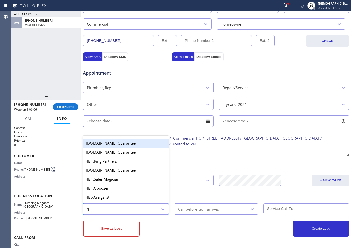
type input "goo"
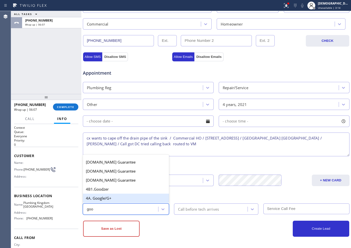
click at [101, 202] on div "4A. Google/G+" at bounding box center [126, 198] width 86 height 9
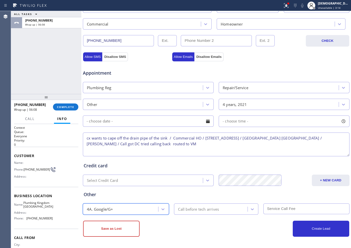
click at [192, 210] on div "Call before tech arrives" at bounding box center [198, 209] width 41 height 6
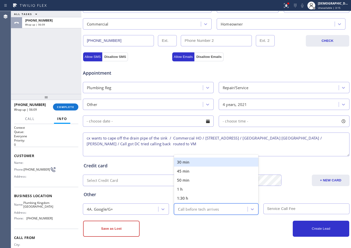
type input "30"
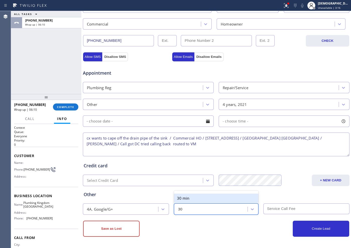
click at [192, 199] on div "30 min" at bounding box center [216, 198] width 84 height 9
click at [159, 150] on textarea "cx wants to cape off the drain pipe of the sink / Commercial HO / [STREET_ADDRE…" at bounding box center [216, 145] width 266 height 24
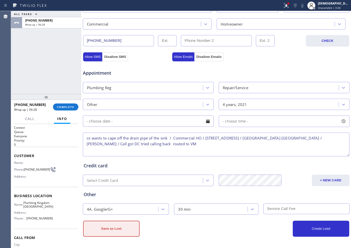
click at [127, 227] on button "Save as Lost" at bounding box center [111, 229] width 56 height 16
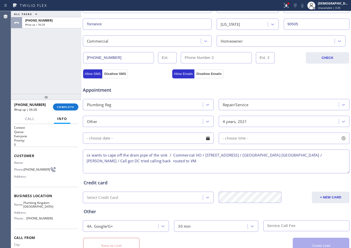
scroll to position [158, 0]
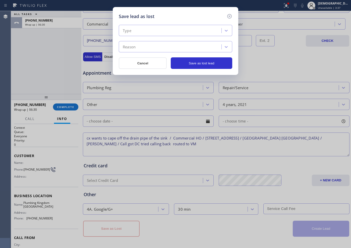
click at [175, 38] on div "Type Reason" at bounding box center [175, 39] width 113 height 28
click at [172, 33] on div "Type" at bounding box center [170, 30] width 101 height 9
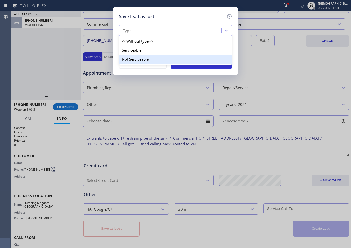
click at [163, 57] on div "Not Serviceable" at bounding box center [175, 59] width 113 height 9
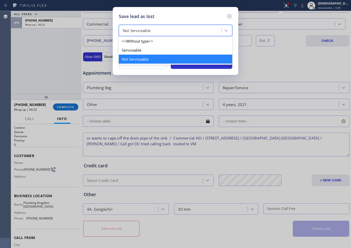
click at [156, 27] on div "Not Serviceable" at bounding box center [170, 30] width 101 height 9
click at [147, 50] on div "Serviceable" at bounding box center [175, 50] width 113 height 9
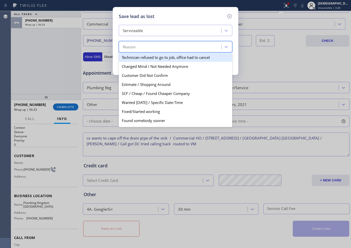
click at [149, 43] on div "Reason" at bounding box center [170, 47] width 101 height 9
click at [153, 30] on div "Serviceable" at bounding box center [170, 30] width 101 height 9
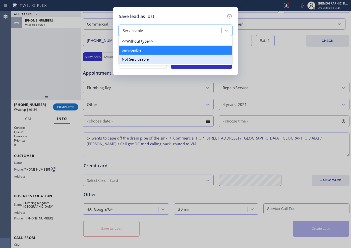
click at [145, 58] on div "Not Serviceable" at bounding box center [175, 59] width 113 height 9
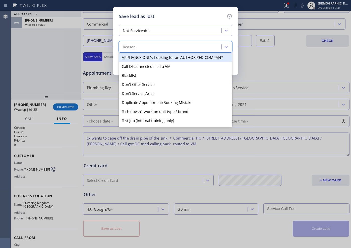
click at [147, 48] on div "Reason" at bounding box center [170, 47] width 101 height 9
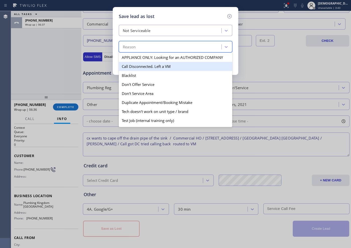
click at [152, 66] on div "Call Disconnected. Left a VM" at bounding box center [175, 66] width 113 height 9
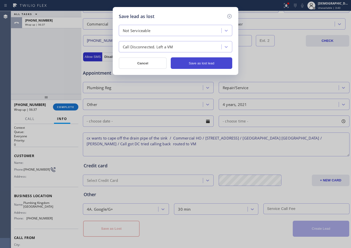
click at [190, 62] on button "Save as lost lead" at bounding box center [201, 63] width 61 height 12
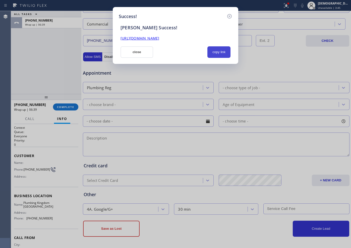
click at [224, 54] on button "copy link" at bounding box center [218, 52] width 23 height 12
click at [144, 50] on button "close" at bounding box center [136, 52] width 33 height 12
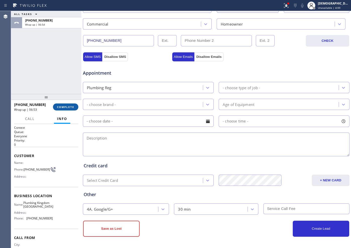
click at [67, 107] on span "COMPLETE" at bounding box center [65, 107] width 17 height 4
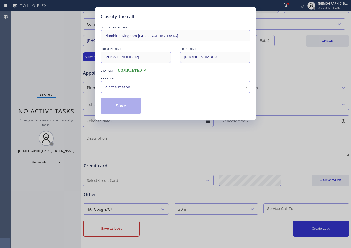
click at [162, 86] on div "Select a reason" at bounding box center [175, 87] width 144 height 6
click at [135, 104] on button "Save" at bounding box center [121, 106] width 40 height 16
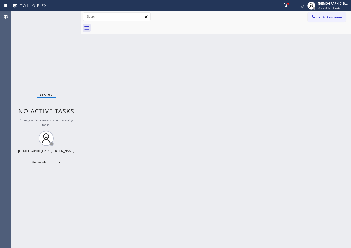
click at [17, 74] on div "Status No active tasks Change activity state to start receiving tasks. [PERSON_…" at bounding box center [46, 129] width 70 height 237
click at [39, 163] on div "Unavailable" at bounding box center [46, 162] width 35 height 8
click at [43, 178] on li "Available" at bounding box center [46, 176] width 34 height 6
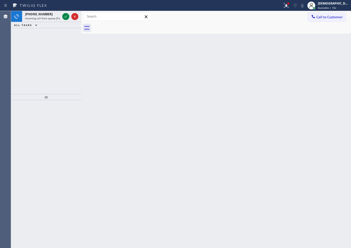
click at [12, 81] on div "[PHONE_NUMBER] Incoming call from queue [Test] All ALL TASKS ALL TASKS ACTIVE T…" at bounding box center [46, 52] width 70 height 83
click at [67, 16] on icon at bounding box center [66, 17] width 6 height 6
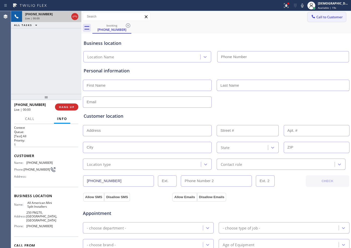
type input "[PHONE_NUMBER]"
click at [77, 18] on icon at bounding box center [75, 17] width 6 height 6
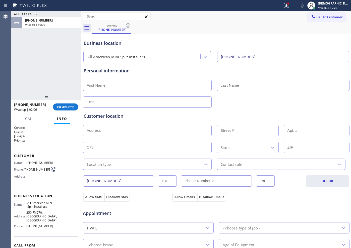
click at [63, 103] on div "[PHONE_NUMBER] Wrap up | 02:06 COMPLETE" at bounding box center [46, 107] width 64 height 13
click at [56, 106] on button "COMPLETE" at bounding box center [65, 107] width 25 height 7
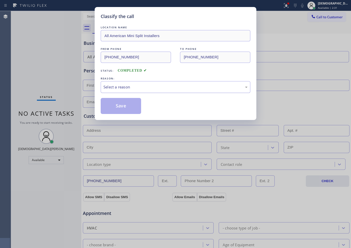
drag, startPoint x: 120, startPoint y: 88, endPoint x: 120, endPoint y: 91, distance: 3.0
click at [120, 88] on div "Select a reason" at bounding box center [175, 87] width 144 height 6
click at [118, 105] on button "Save" at bounding box center [121, 106] width 40 height 16
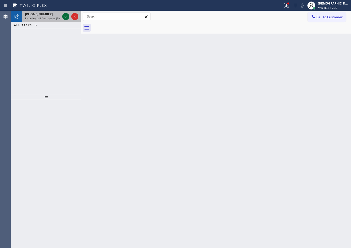
click at [65, 17] on icon at bounding box center [66, 17] width 6 height 6
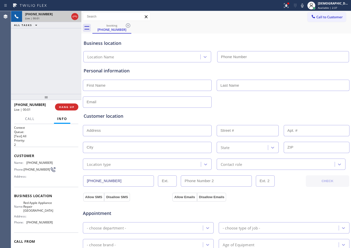
type input "[PHONE_NUMBER]"
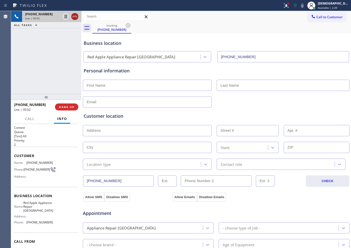
click at [76, 17] on icon at bounding box center [75, 17] width 6 height 6
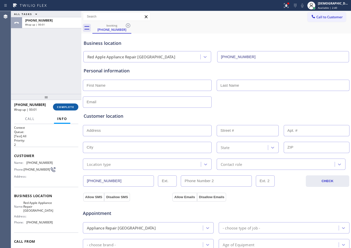
click at [59, 107] on span "COMPLETE" at bounding box center [65, 107] width 17 height 4
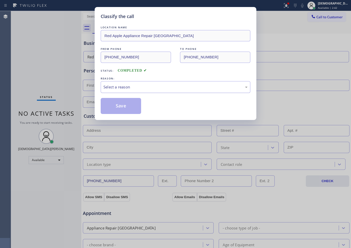
click at [129, 87] on div "Select a reason" at bounding box center [175, 87] width 144 height 6
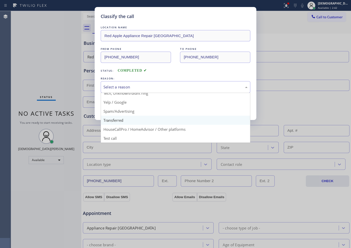
scroll to position [32, 0]
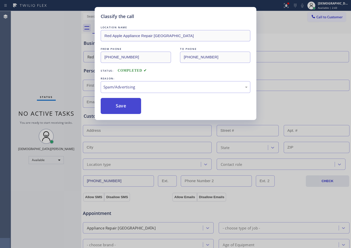
click at [122, 108] on button "Save" at bounding box center [121, 106] width 40 height 16
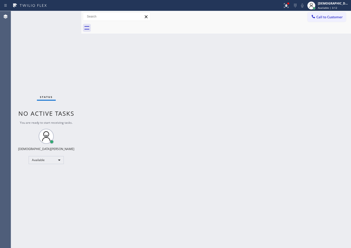
click at [15, 44] on div "Status No active tasks You are ready to start receiving tasks. Christian Cinco …" at bounding box center [46, 129] width 70 height 237
click at [24, 46] on div "Status No active tasks You are ready to start receiving tasks. Christian Cinco …" at bounding box center [46, 129] width 70 height 237
click at [52, 160] on div "Available" at bounding box center [46, 160] width 35 height 8
click at [43, 181] on li "Unavailable" at bounding box center [46, 180] width 34 height 6
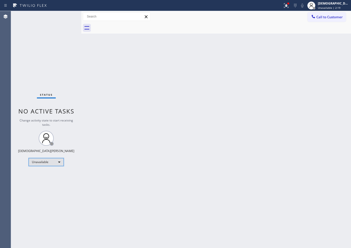
click at [32, 163] on div "Unavailable" at bounding box center [46, 162] width 35 height 8
click at [42, 176] on li "Available" at bounding box center [46, 176] width 34 height 6
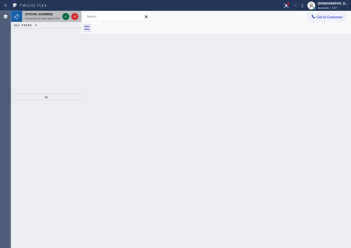
click at [65, 16] on icon at bounding box center [66, 17] width 6 height 6
click at [65, 19] on icon at bounding box center [66, 17] width 6 height 6
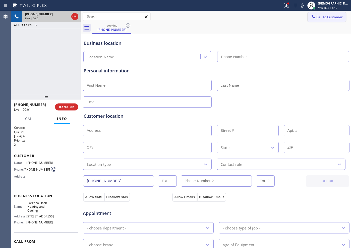
type input "[PHONE_NUMBER]"
click at [76, 18] on icon at bounding box center [75, 17] width 6 height 6
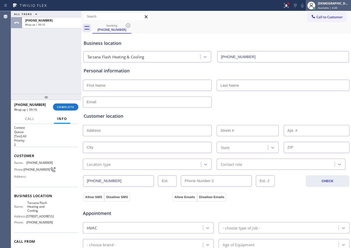
click at [330, 6] on span "Available | 4:38" at bounding box center [327, 8] width 19 height 4
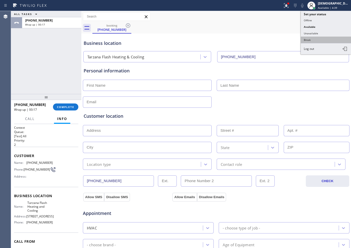
click at [319, 40] on button "Break" at bounding box center [326, 40] width 50 height 7
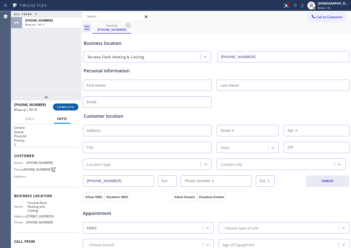
click at [69, 108] on span "COMPLETE" at bounding box center [65, 107] width 17 height 4
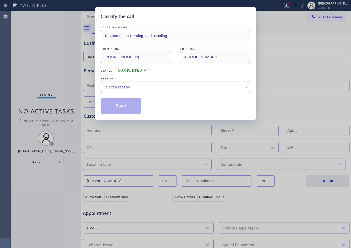
click at [138, 87] on div "Select a reason" at bounding box center [175, 87] width 144 height 6
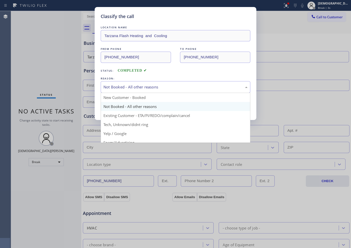
click at [146, 82] on div "Not Booked - All other reasons" at bounding box center [176, 87] width 150 height 12
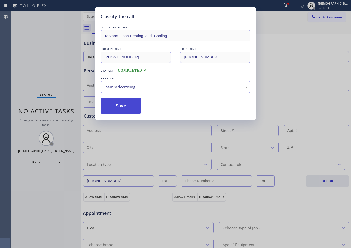
click at [126, 107] on button "Save" at bounding box center [121, 106] width 40 height 16
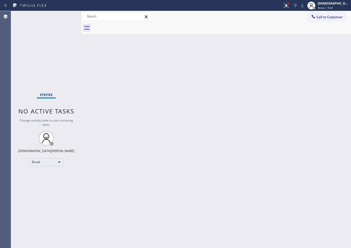
click at [22, 83] on div "Status No active tasks Change activity state to start receiving tasks. Christia…" at bounding box center [46, 129] width 70 height 237
click at [52, 163] on div "Break" at bounding box center [46, 162] width 35 height 8
click at [51, 177] on li "Available" at bounding box center [46, 176] width 34 height 6
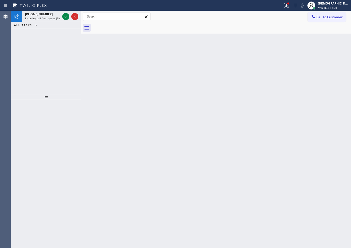
click at [20, 76] on div "[PHONE_NUMBER] Incoming call from queue [Test] All ALL TASKS ALL TASKS ACTIVE T…" at bounding box center [46, 52] width 70 height 83
drag, startPoint x: 50, startPoint y: 40, endPoint x: 59, endPoint y: 31, distance: 13.5
click at [50, 40] on div "[PHONE_NUMBER] Incoming call from queue [Test] All ALL TASKS ALL TASKS ACTIVE T…" at bounding box center [46, 52] width 70 height 83
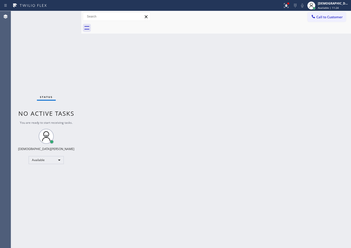
click at [66, 16] on div "Status No active tasks You are ready to start receiving tasks. Christian Cinco …" at bounding box center [46, 129] width 70 height 237
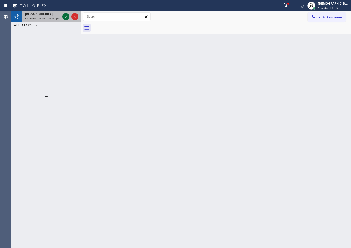
click at [65, 16] on icon at bounding box center [66, 17] width 6 height 6
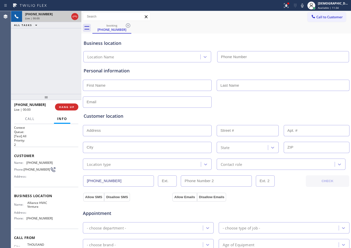
type input "[PHONE_NUMBER]"
click at [74, 17] on icon at bounding box center [75, 17] width 5 height 2
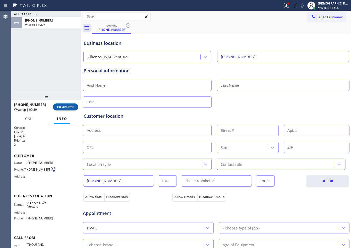
click at [75, 107] on button "COMPLETE" at bounding box center [65, 107] width 25 height 7
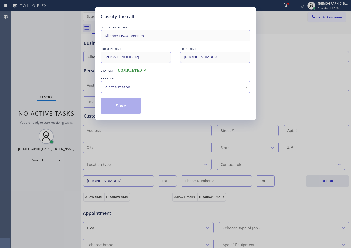
click at [130, 87] on div "Select a reason" at bounding box center [175, 87] width 144 height 6
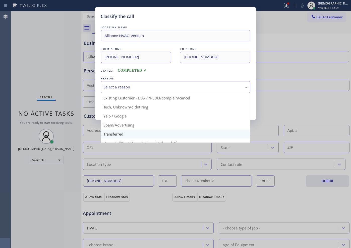
scroll to position [31, 0]
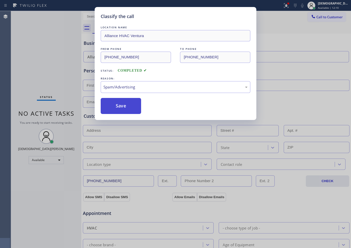
click at [118, 109] on button "Save" at bounding box center [121, 106] width 40 height 16
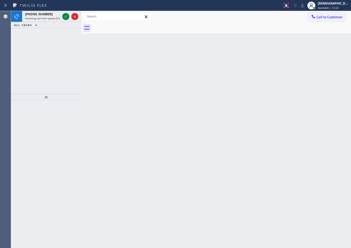
click at [11, 97] on div "Agent Desktop" at bounding box center [5, 129] width 11 height 237
click at [65, 15] on icon at bounding box center [66, 17] width 6 height 6
click at [67, 16] on icon at bounding box center [66, 17] width 6 height 6
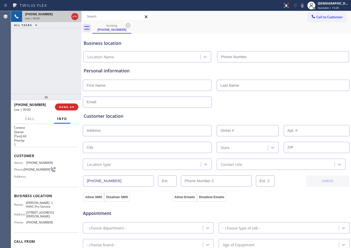
type input "[PHONE_NUMBER]"
click at [78, 19] on div at bounding box center [74, 17] width 7 height 6
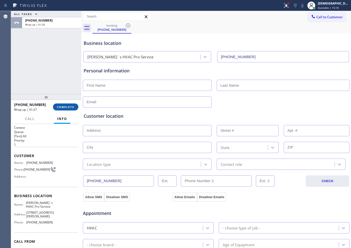
click at [63, 107] on span "COMPLETE" at bounding box center [65, 107] width 17 height 4
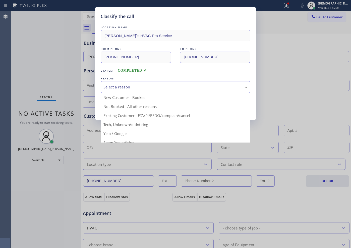
click at [116, 89] on div "Select a reason" at bounding box center [175, 87] width 144 height 6
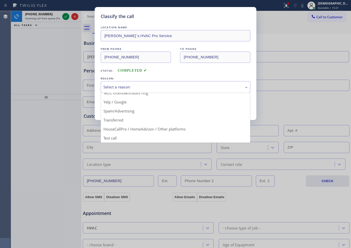
scroll to position [0, 0]
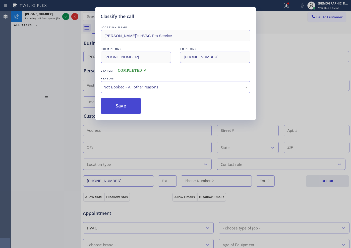
click at [121, 105] on button "Save" at bounding box center [121, 106] width 40 height 16
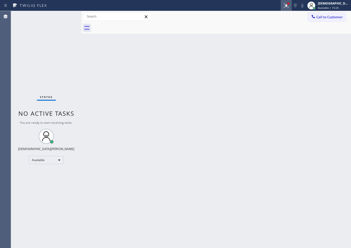
drag, startPoint x: 296, startPoint y: 2, endPoint x: 296, endPoint y: 6, distance: 4.3
click at [290, 2] on div at bounding box center [288, 3] width 3 height 3
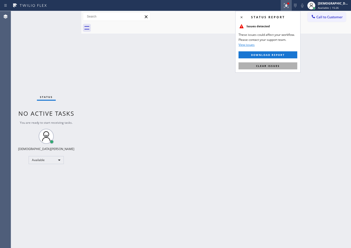
click at [276, 63] on button "Clear issues" at bounding box center [267, 65] width 59 height 7
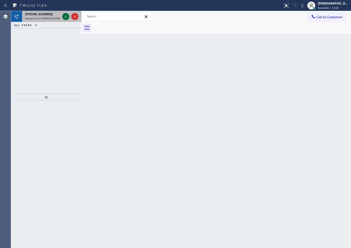
click at [66, 17] on icon at bounding box center [66, 17] width 6 height 6
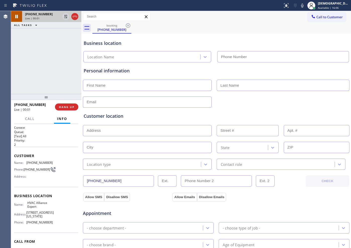
type input "[PHONE_NUMBER]"
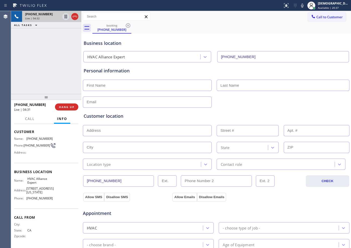
scroll to position [63, 0]
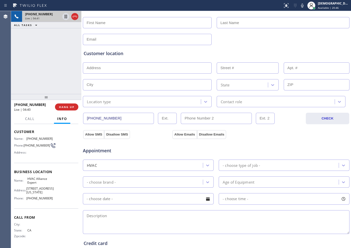
drag, startPoint x: 113, startPoint y: 118, endPoint x: 81, endPoint y: 120, distance: 32.1
click at [81, 120] on div "[PHONE_NUMBER] Live | 04:41 ALL TASKS ALL TASKS ACTIVE TASKS TASKS IN WRAP UP […" at bounding box center [181, 129] width 340 height 237
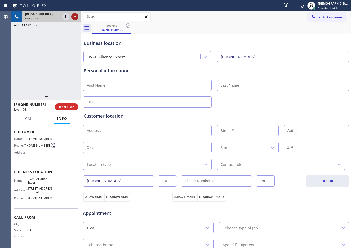
click at [75, 19] on icon at bounding box center [75, 17] width 6 height 6
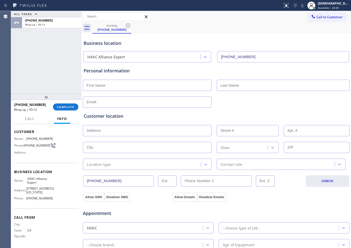
click at [151, 88] on input "text" at bounding box center [147, 85] width 129 height 11
paste input "Rupa"
type input "Rupa"
click at [232, 85] on input "text" at bounding box center [283, 85] width 133 height 11
paste input "[PERSON_NAME]"
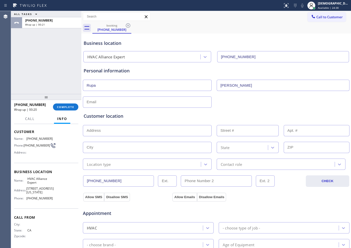
type input "[PERSON_NAME]"
click at [164, 103] on input "text" at bounding box center [147, 102] width 129 height 11
paste input "[EMAIL_ADDRESS][DOMAIN_NAME]"
type input "[EMAIL_ADDRESS][DOMAIN_NAME]"
click at [104, 132] on input "text" at bounding box center [147, 130] width 129 height 11
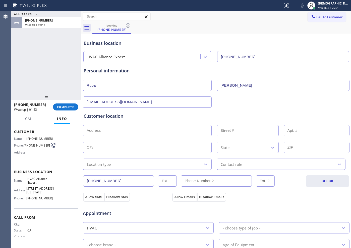
paste input "[STREET_ADDRESS][PERSON_NAME]"
type input "[STREET_ADDRESS][PERSON_NAME]"
type input "18409"
type input "Cerritos"
type input "90703"
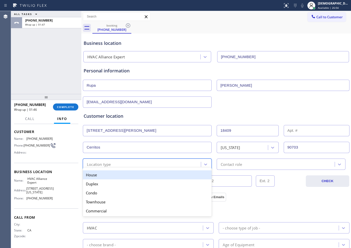
click at [110, 168] on div "option House focused, 1 of 5. 5 results available. Use Up and Down to choose op…" at bounding box center [147, 164] width 129 height 11
click at [112, 176] on div "House" at bounding box center [147, 175] width 129 height 9
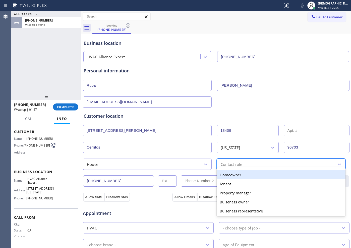
click at [226, 168] on div "option Homeowner focused, 1 of 5. 5 results available. Use Up and Down to choos…" at bounding box center [281, 164] width 129 height 11
click at [229, 175] on div "Homeowner" at bounding box center [281, 175] width 129 height 9
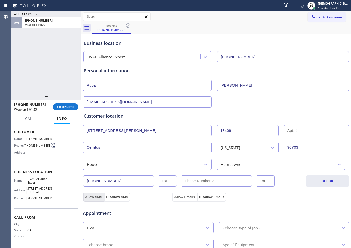
click at [96, 198] on button "Allow SMS" at bounding box center [93, 197] width 21 height 9
click at [174, 194] on button "Allow Emails" at bounding box center [184, 197] width 25 height 9
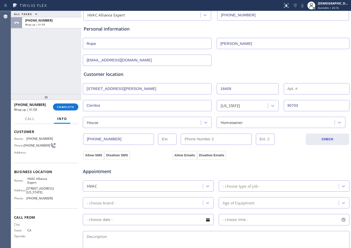
scroll to position [94, 0]
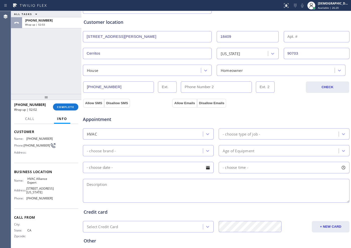
click at [228, 134] on div "- choose type of job -" at bounding box center [241, 134] width 37 height 6
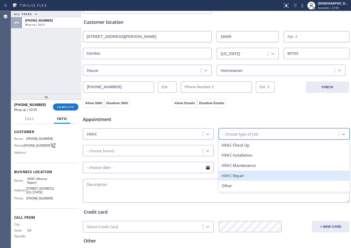
click at [255, 176] on div "HVAC Repair" at bounding box center [284, 176] width 131 height 10
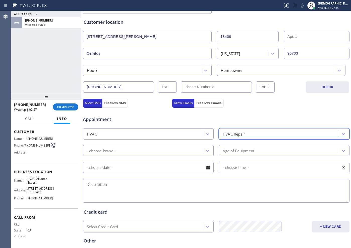
click at [137, 150] on div "- choose brand -" at bounding box center [143, 151] width 118 height 9
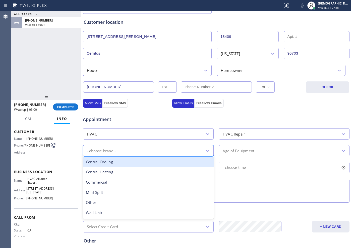
drag, startPoint x: 140, startPoint y: 165, endPoint x: 238, endPoint y: 165, distance: 98.1
click at [141, 165] on div "Central Cooling" at bounding box center [148, 162] width 131 height 10
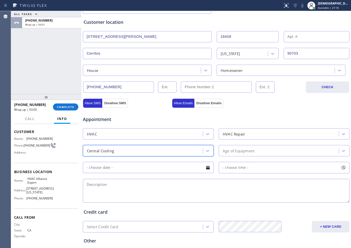
click at [251, 147] on div "Age of Equipment" at bounding box center [279, 151] width 118 height 9
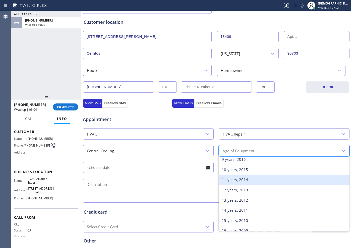
click at [235, 178] on div "11 years, 2014" at bounding box center [284, 180] width 131 height 10
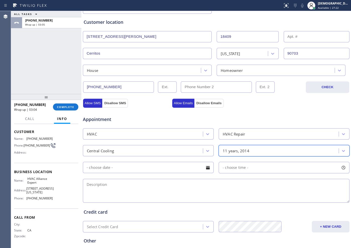
click at [113, 166] on input "text" at bounding box center [148, 167] width 131 height 11
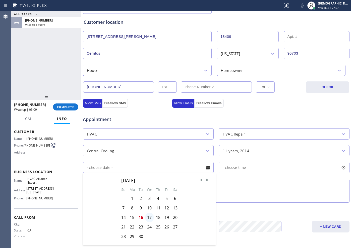
click at [148, 218] on div "17" at bounding box center [149, 218] width 9 height 10
type input "[DATE]"
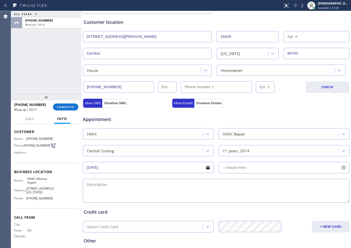
click at [229, 168] on span "- choose time -" at bounding box center [236, 167] width 26 height 5
drag, startPoint x: 224, startPoint y: 197, endPoint x: 282, endPoint y: 203, distance: 58.8
click at [282, 203] on div at bounding box center [284, 198] width 6 height 11
drag, startPoint x: 223, startPoint y: 201, endPoint x: 240, endPoint y: 201, distance: 17.6
click at [240, 201] on div at bounding box center [242, 198] width 6 height 11
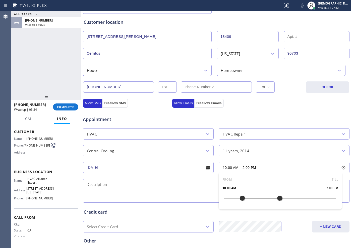
drag, startPoint x: 279, startPoint y: 199, endPoint x: 276, endPoint y: 199, distance: 3.5
click at [276, 199] on div at bounding box center [279, 198] width 6 height 11
click at [132, 185] on textarea at bounding box center [216, 191] width 266 height 24
click at [154, 187] on textarea "10-2 / No SCF /" at bounding box center [216, 191] width 266 height 24
paste textarea "Amana /AC / the fan is not running / centai Air / Condenser located outside and…"
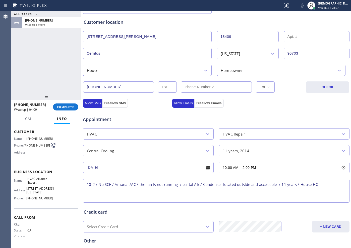
click at [326, 185] on textarea "10-2 / No SCF / Amana /AC / the fan is not running / centai Air / Condenser loc…" at bounding box center [216, 191] width 266 height 24
paste textarea "[STREET_ADDRESS][PERSON_NAME]"
click at [59, 202] on div "Business location Name: HVAC Alliance Expert Address: [STREET_ADDRESS][US_STATE…" at bounding box center [46, 186] width 64 height 46
drag, startPoint x: 39, startPoint y: 180, endPoint x: 27, endPoint y: 176, distance: 13.3
click at [27, 177] on span "HVAC Alliance Expert" at bounding box center [39, 181] width 25 height 8
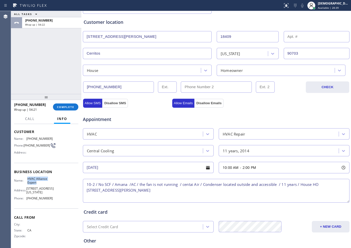
copy span "HVAC Alliance Expert"
click at [154, 190] on textarea "10-2 / No SCF / Amana /AC / the fan is not running / centai Air / Condenser loc…" at bounding box center [216, 191] width 266 height 24
paste textarea "HVAC Alliance Expert"
click at [295, 190] on textarea "10-2 / No SCF / Amana /AC / the fan is not running / centai Air / Condenser loc…" at bounding box center [216, 191] width 266 height 24
paste textarea "Please call customer 30 minutes prior to arrival"
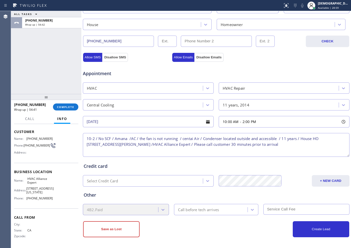
scroll to position [140, 0]
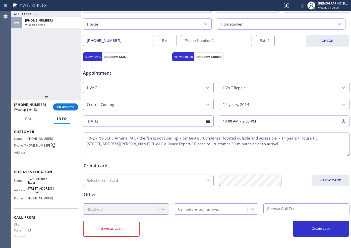
type textarea "10-2 / No SCF / Amana /AC / the fan is not running / centai Air / Condenser loc…"
click at [206, 209] on div "Call before tech arrives" at bounding box center [198, 209] width 41 height 6
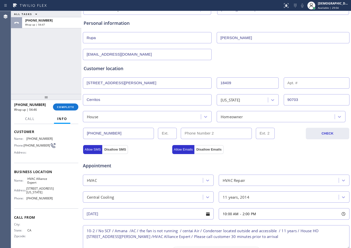
scroll to position [125, 0]
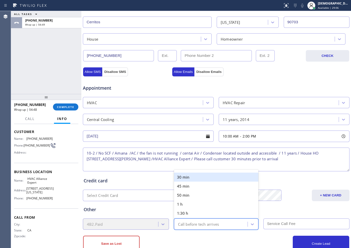
click at [200, 180] on div "30 min" at bounding box center [216, 177] width 84 height 9
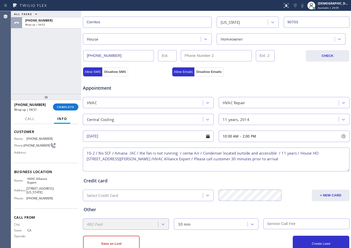
click at [284, 228] on input "text" at bounding box center [306, 224] width 86 height 11
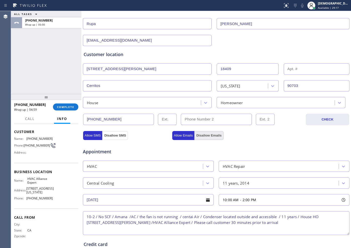
scroll to position [63, 0]
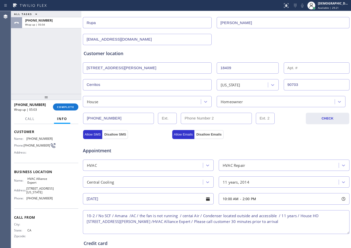
type input "0"
click at [26, 69] on div "ALL TASKS ALL TASKS ACTIVE TASKS TASKS IN WRAP UP [PHONE_NUMBER] Wrap up | 09:03" at bounding box center [46, 52] width 70 height 83
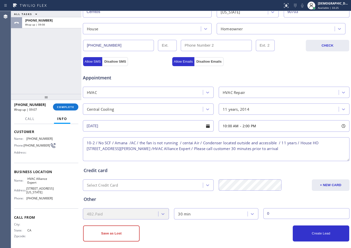
scroll to position [140, 0]
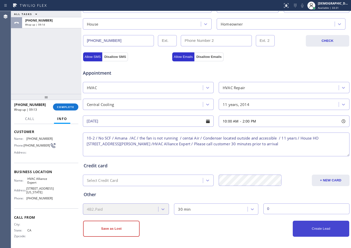
click at [304, 231] on button "Create Lead" at bounding box center [321, 229] width 56 height 16
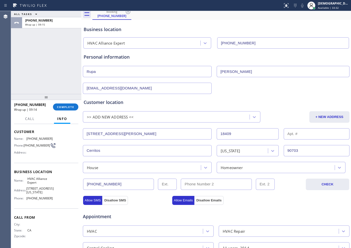
scroll to position [0, 0]
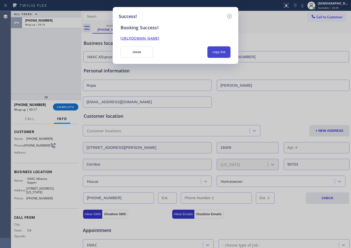
click at [220, 52] on button "copy link" at bounding box center [218, 52] width 23 height 12
click at [159, 38] on link "[URL][DOMAIN_NAME]" at bounding box center [139, 38] width 39 height 5
click at [138, 49] on button "close" at bounding box center [136, 52] width 33 height 12
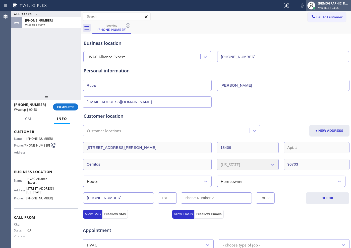
click at [329, 8] on span "Available | 34:06" at bounding box center [328, 8] width 21 height 4
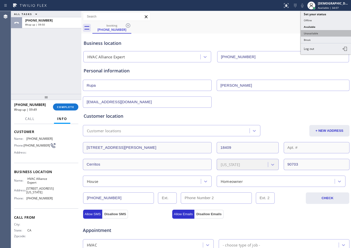
click at [323, 35] on button "Unavailable" at bounding box center [326, 33] width 50 height 7
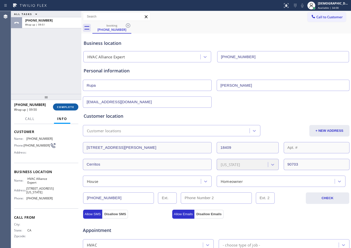
click at [70, 107] on span "COMPLETE" at bounding box center [65, 107] width 17 height 4
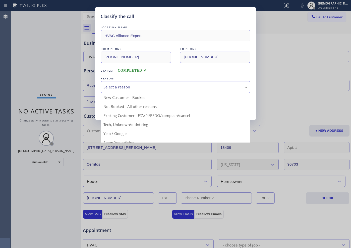
click at [135, 91] on div "Select a reason" at bounding box center [176, 87] width 150 height 12
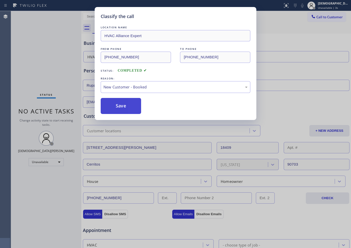
click at [123, 107] on button "Save" at bounding box center [121, 106] width 40 height 16
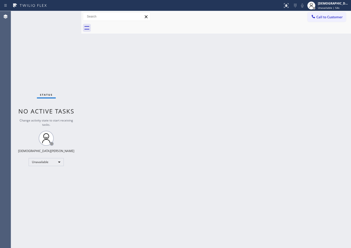
click at [14, 94] on div "Status No active tasks Change activity state to start receiving tasks. [PERSON_…" at bounding box center [46, 129] width 70 height 237
click at [56, 163] on div "Unavailable" at bounding box center [46, 162] width 35 height 8
click at [50, 174] on li "Available" at bounding box center [46, 176] width 34 height 6
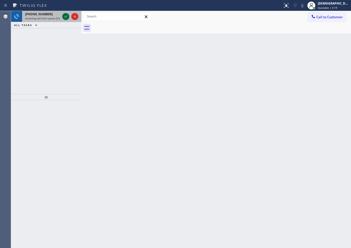
click at [63, 16] on icon at bounding box center [66, 17] width 6 height 6
click at [64, 17] on icon at bounding box center [66, 17] width 6 height 6
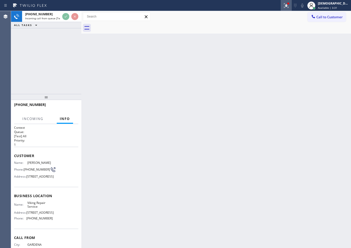
click at [289, 8] on icon at bounding box center [286, 6] width 6 height 6
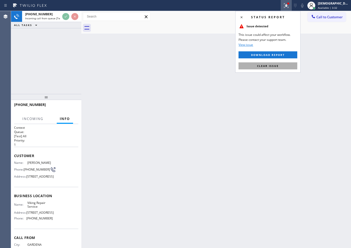
click at [275, 64] on span "Clear issue" at bounding box center [268, 66] width 22 height 4
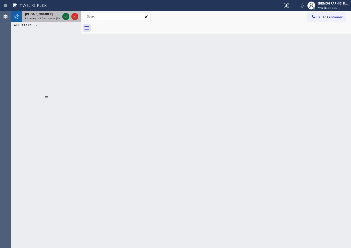
click at [68, 17] on icon at bounding box center [66, 17] width 6 height 6
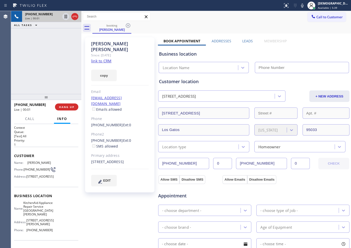
type input "[PHONE_NUMBER]"
click at [97, 58] on link "link to CRM" at bounding box center [101, 60] width 20 height 5
click at [66, 18] on icon at bounding box center [66, 17] width 6 height 6
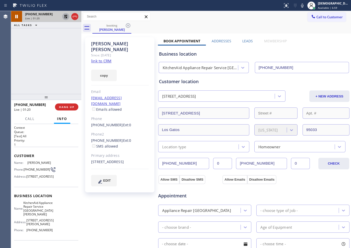
click at [104, 58] on link "link to CRM" at bounding box center [101, 60] width 20 height 5
click at [66, 15] on icon at bounding box center [66, 17] width 4 height 4
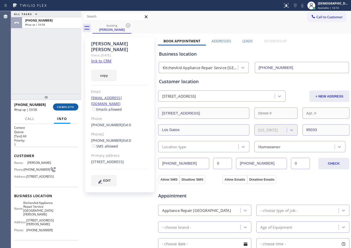
click at [66, 106] on span "COMPLETE" at bounding box center [65, 107] width 17 height 4
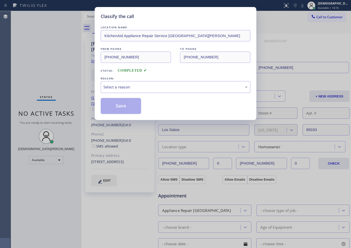
click at [153, 89] on div "Select a reason" at bounding box center [175, 87] width 144 height 6
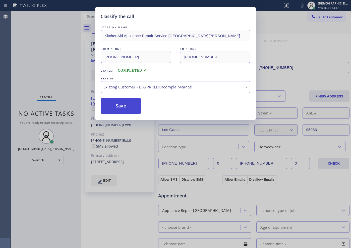
click at [122, 109] on button "Save" at bounding box center [121, 106] width 40 height 16
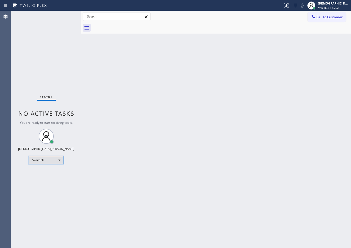
click at [45, 160] on div "Available" at bounding box center [46, 160] width 35 height 8
click at [48, 167] on li "Offline" at bounding box center [46, 167] width 34 height 6
click at [338, 3] on div "[DEMOGRAPHIC_DATA][PERSON_NAME]" at bounding box center [334, 3] width 32 height 4
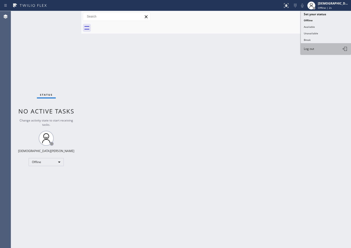
click at [319, 45] on button "Log out" at bounding box center [326, 48] width 50 height 11
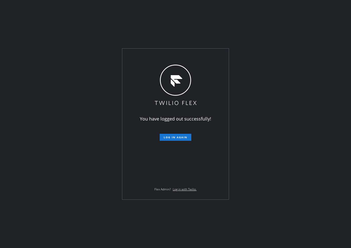
click at [16, 130] on div "You have logged out successfully! Log in again Flex Admin? Log in with Twilio." at bounding box center [175, 124] width 351 height 248
